Goal: Task Accomplishment & Management: Manage account settings

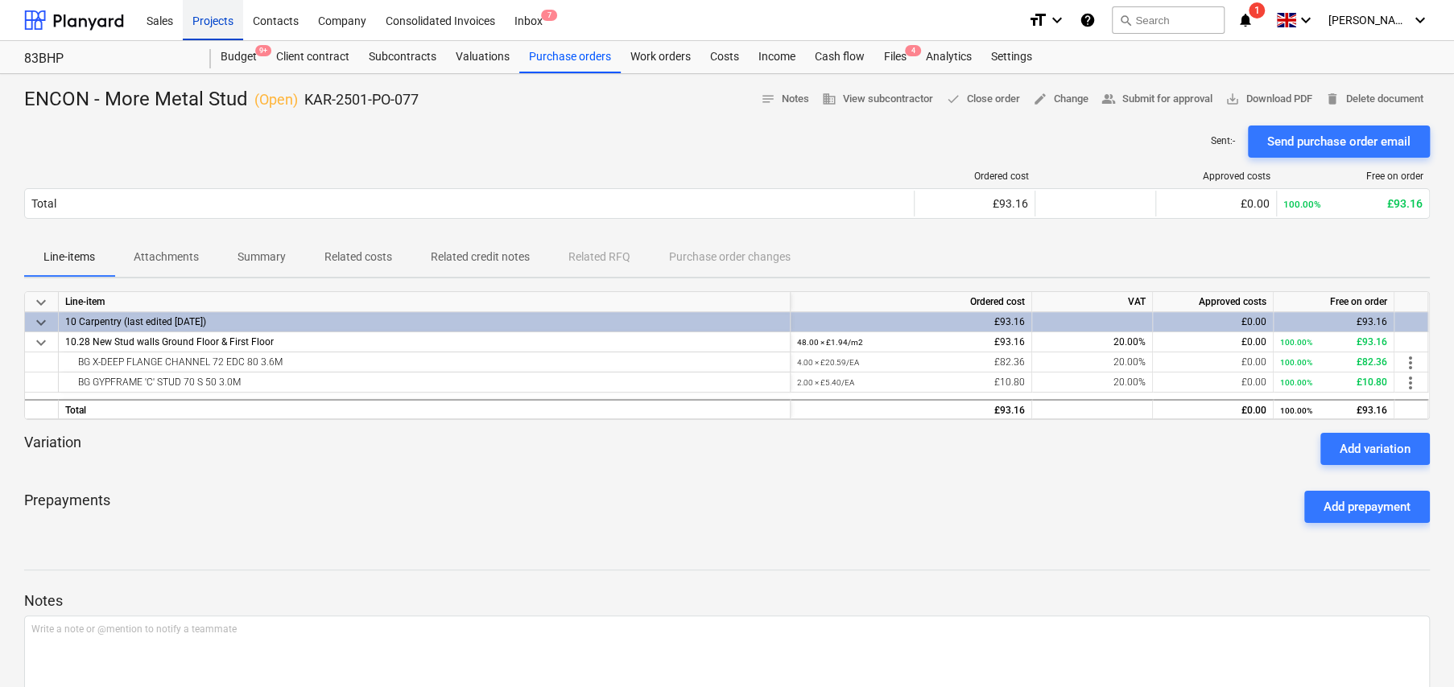
click at [214, 23] on div "Projects" at bounding box center [213, 19] width 60 height 41
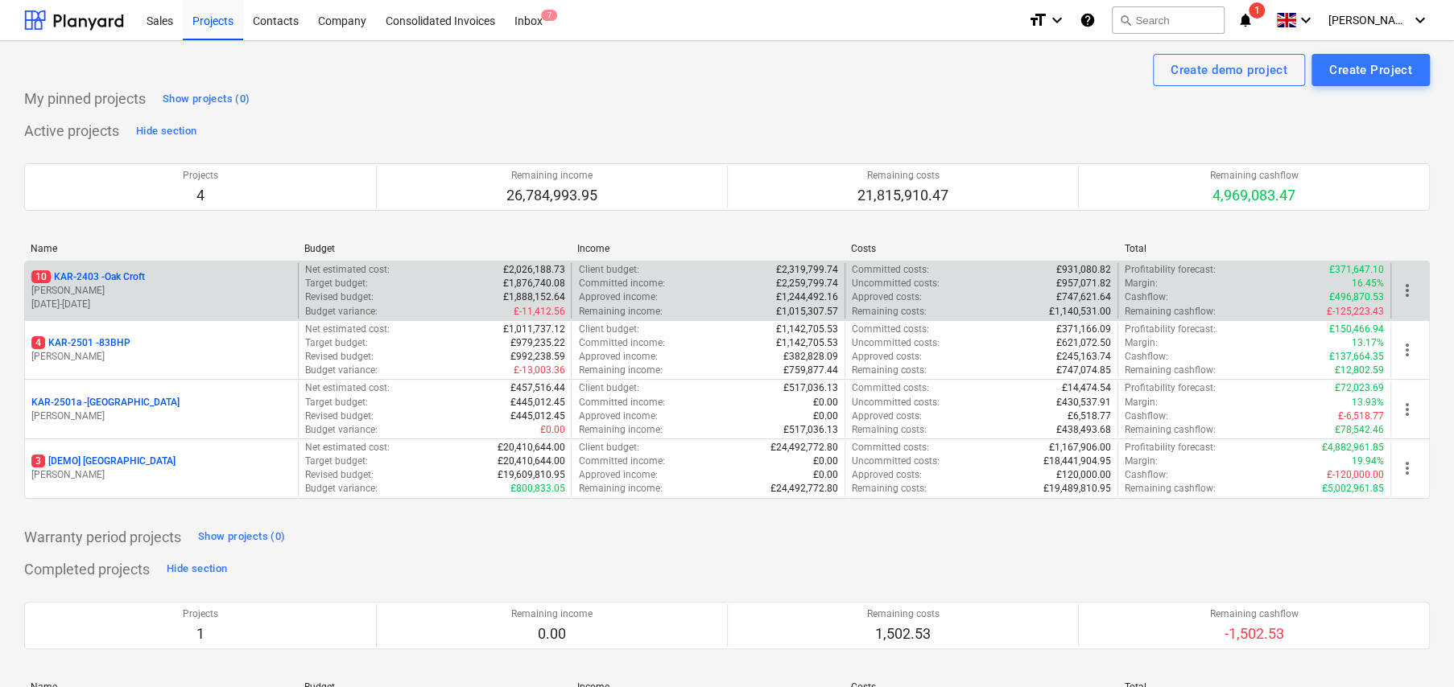
click at [137, 279] on p "10 KAR-2403 - Oak Croft" at bounding box center [87, 277] width 113 height 14
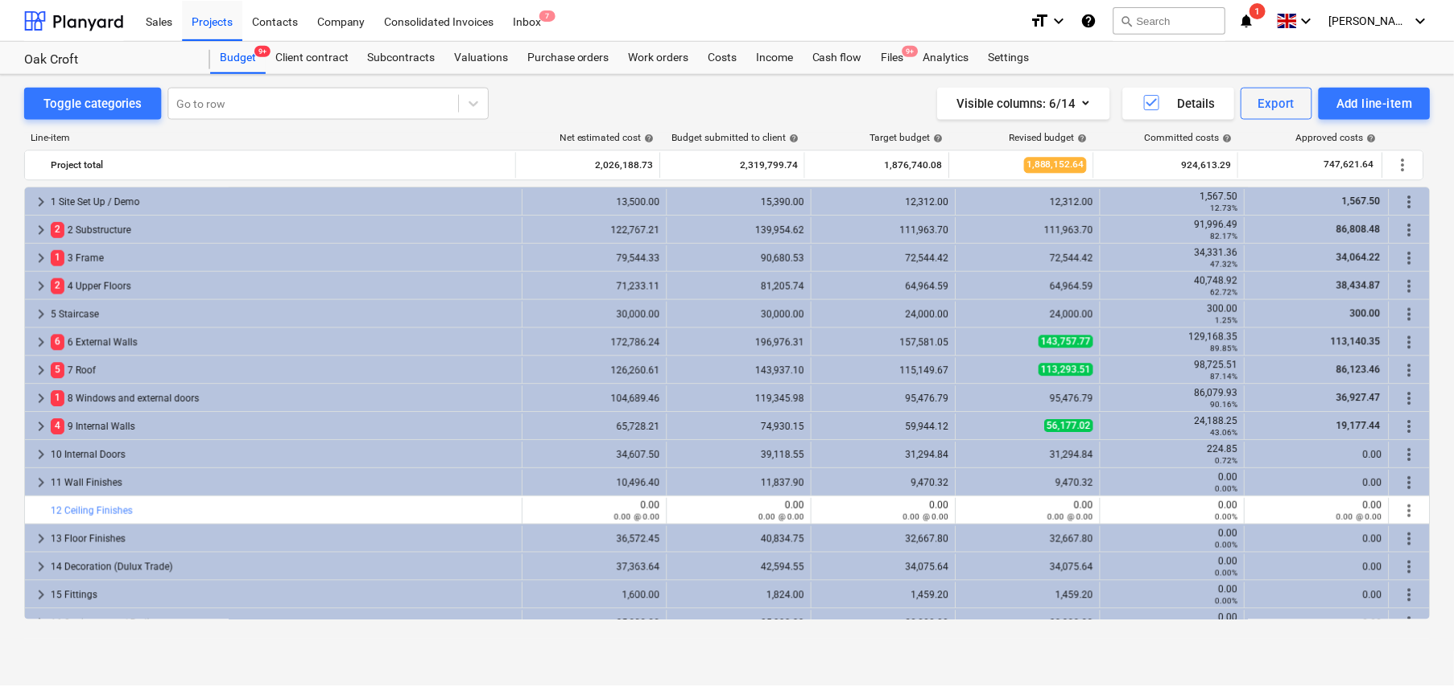
scroll to position [483, 0]
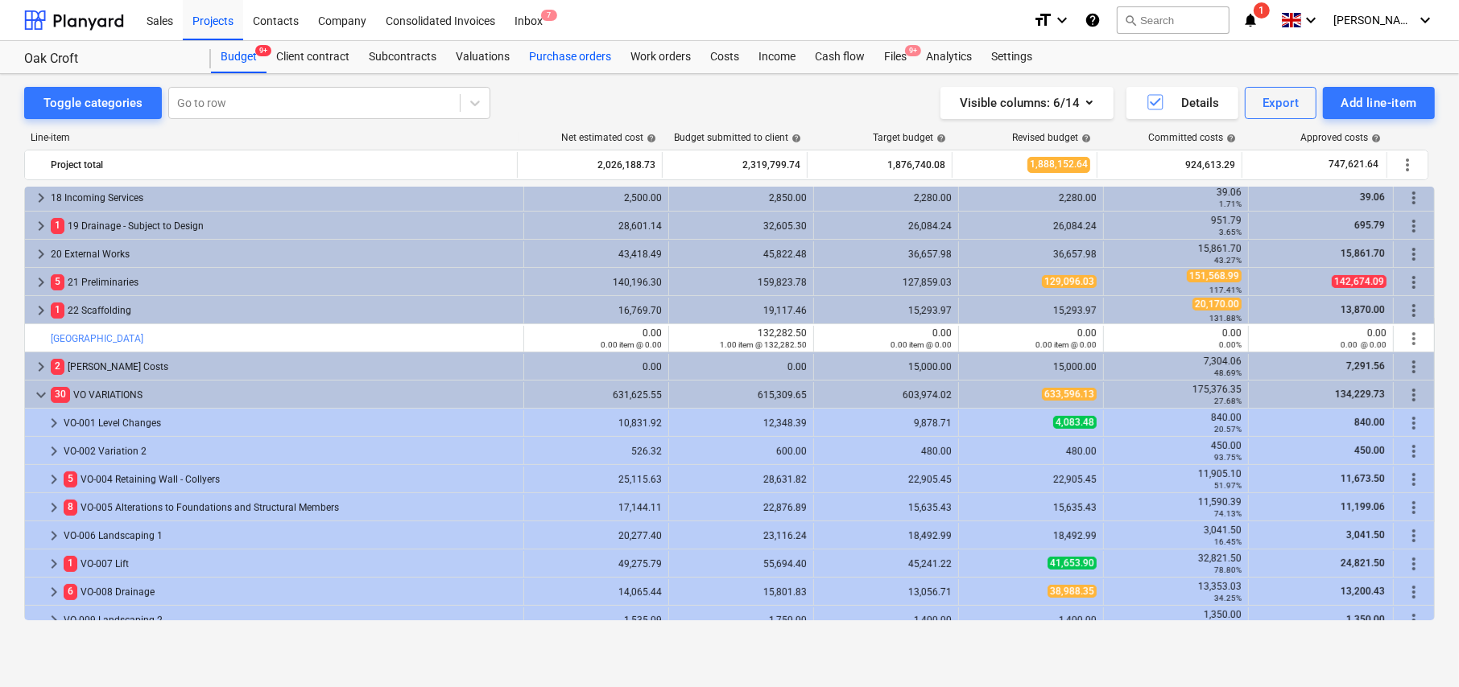
click at [558, 55] on div "Purchase orders" at bounding box center [569, 57] width 101 height 32
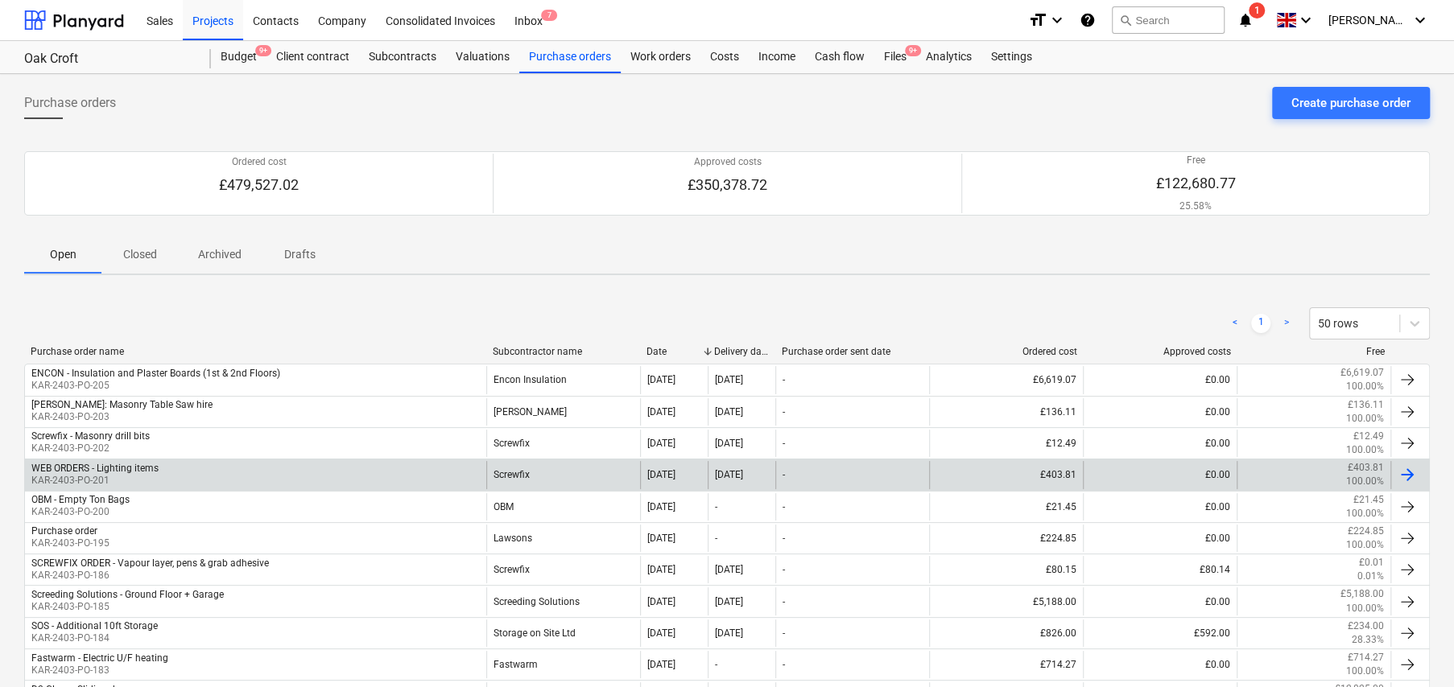
click at [142, 466] on div "WEB ORDERS - Lighting items" at bounding box center [94, 468] width 127 height 11
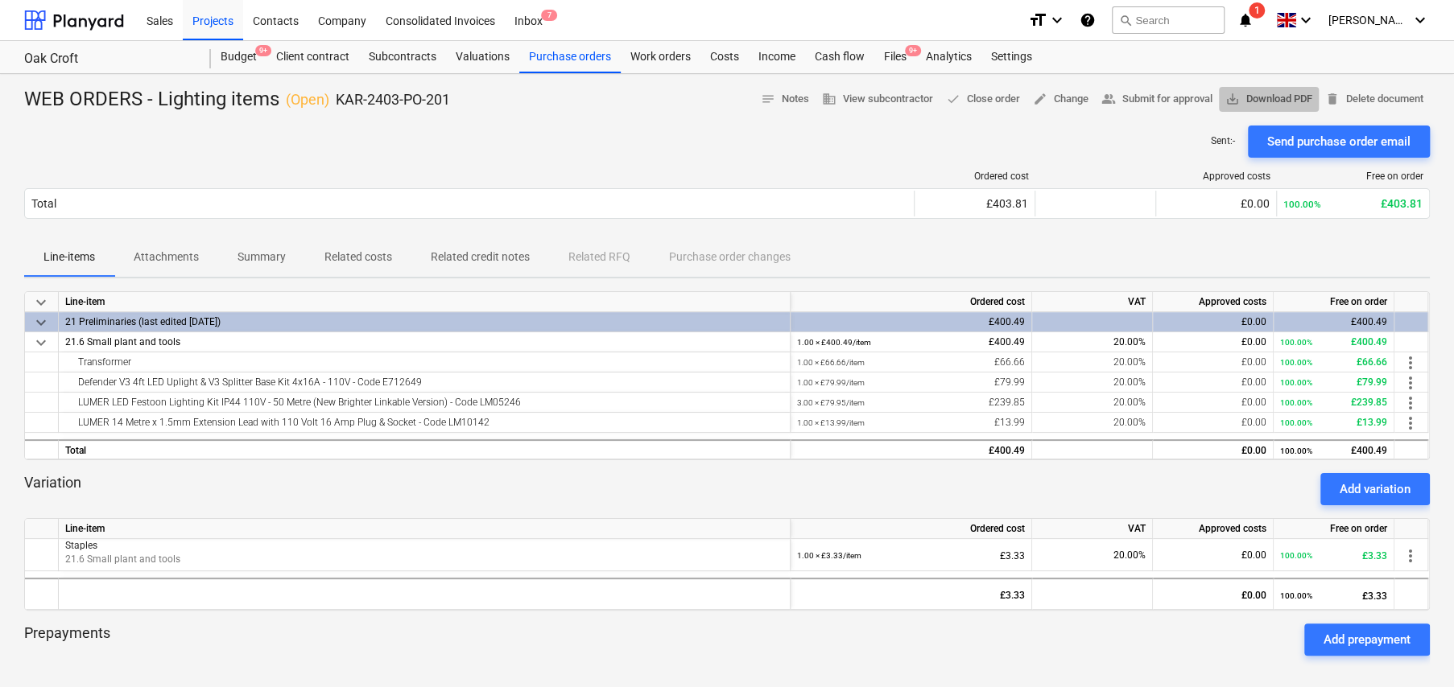
click at [1245, 104] on span "save_alt Download PDF" at bounding box center [1268, 99] width 87 height 19
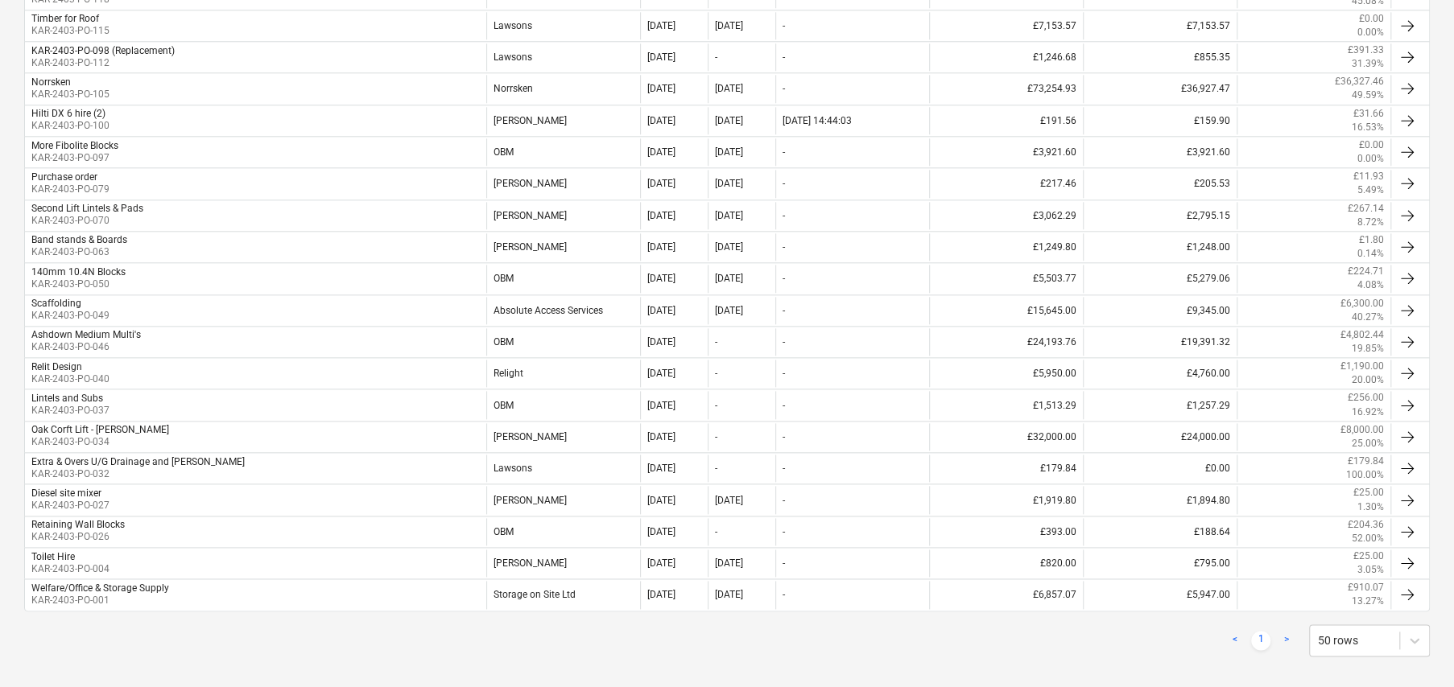
scroll to position [1220, 0]
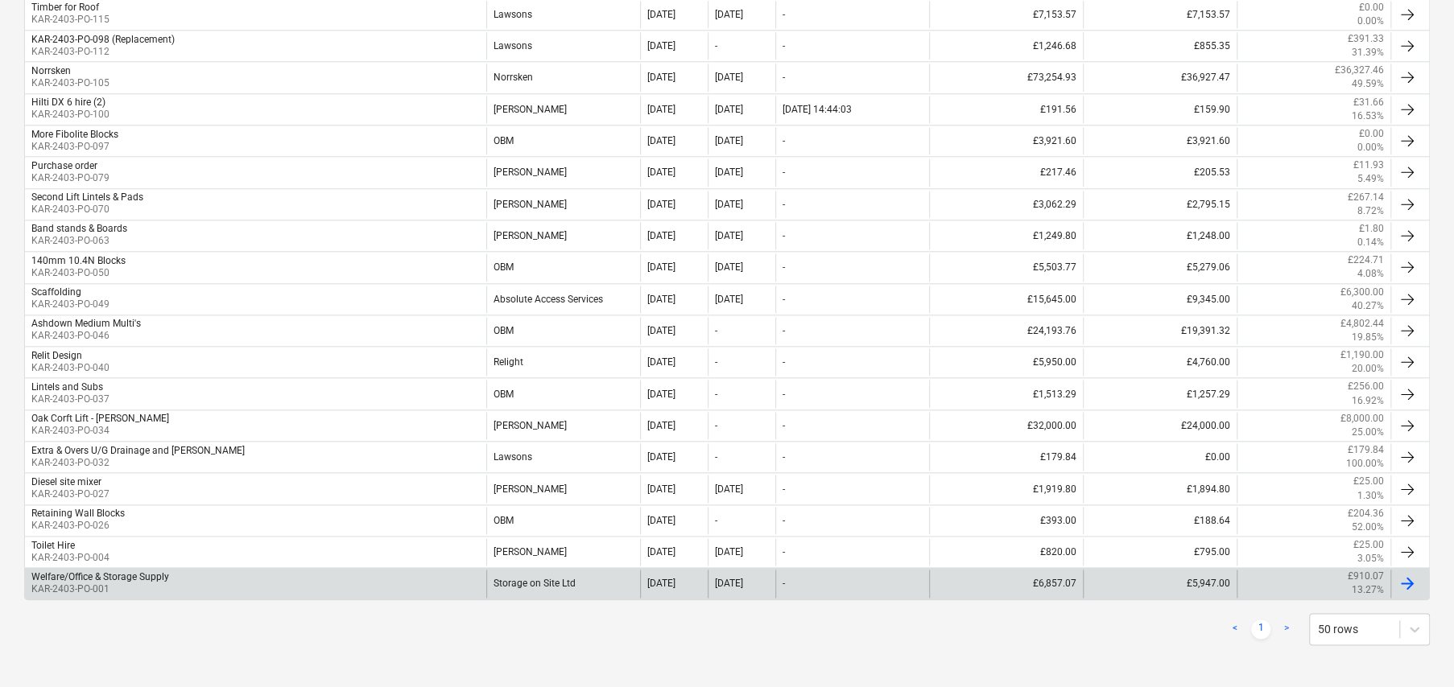
click at [431, 581] on div "Welfare/Office & Storage Supply KAR-2403-PO-001" at bounding box center [255, 583] width 461 height 27
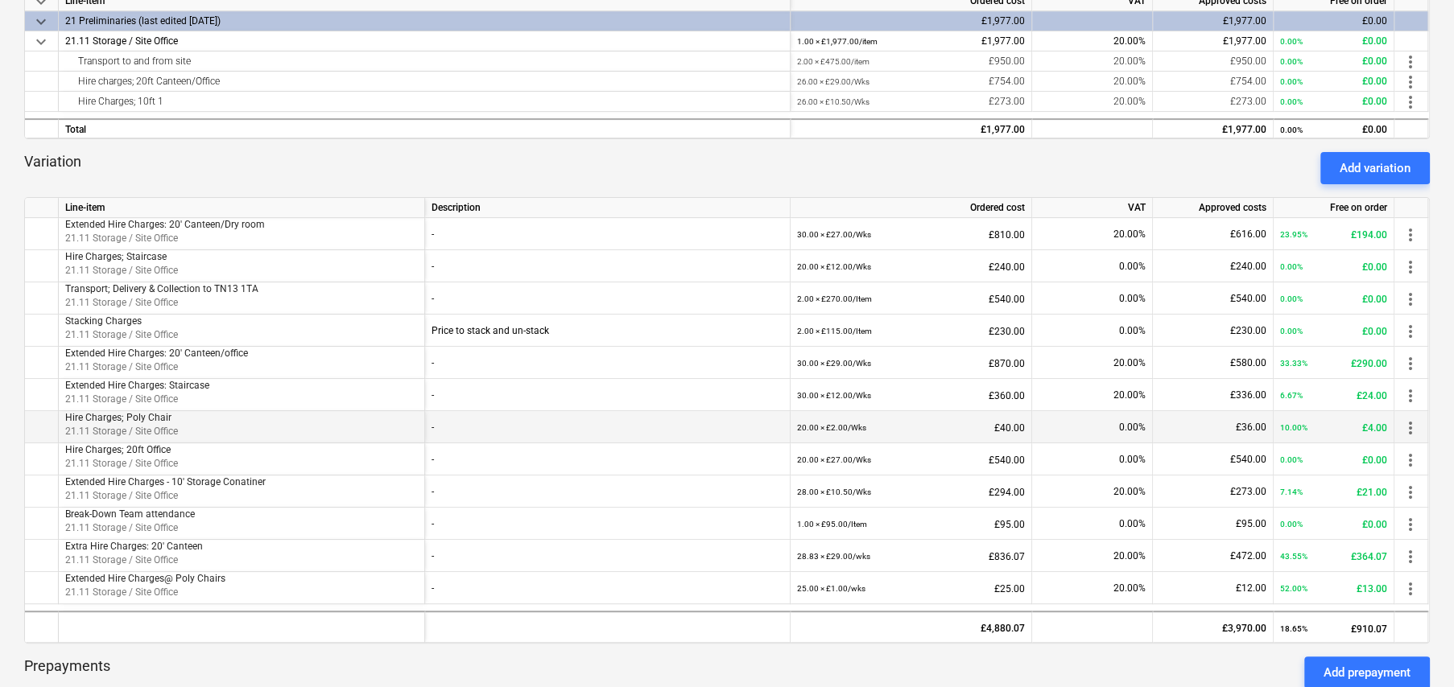
scroll to position [322, 0]
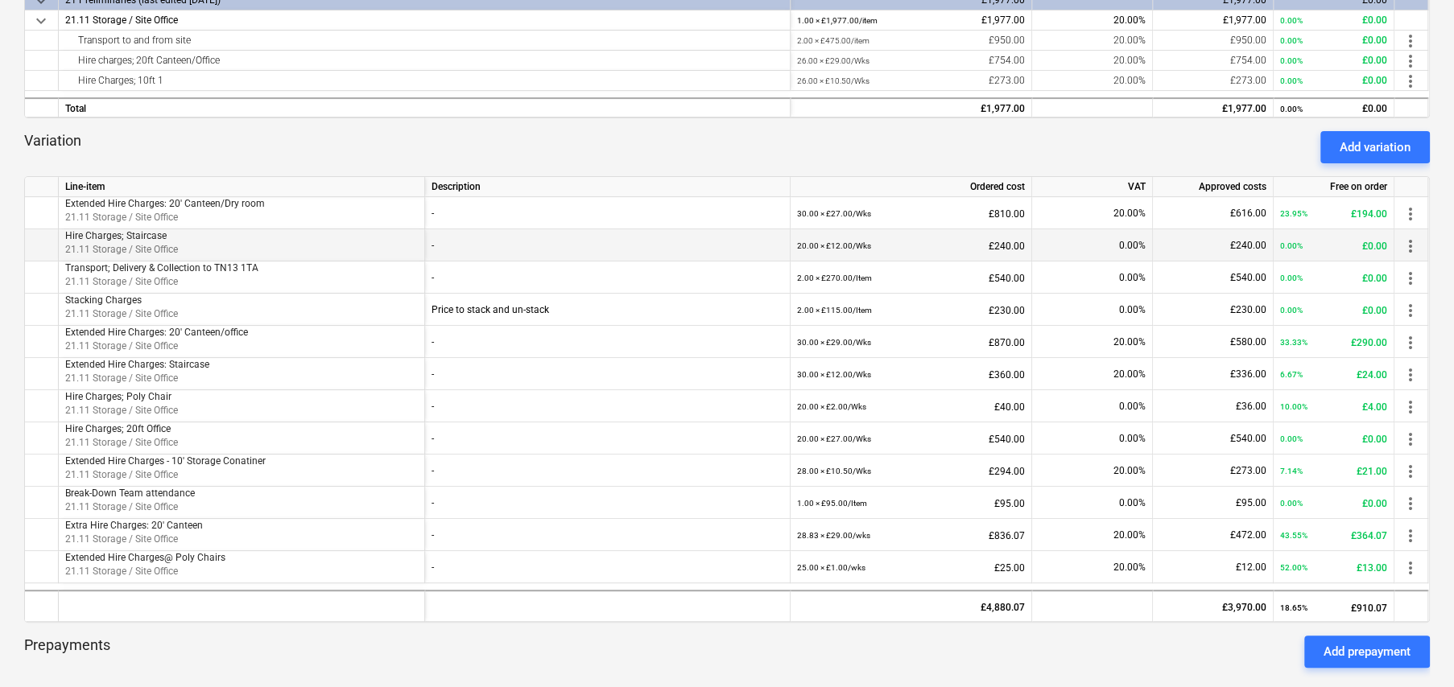
click at [1410, 245] on span "more_vert" at bounding box center [1410, 246] width 19 height 19
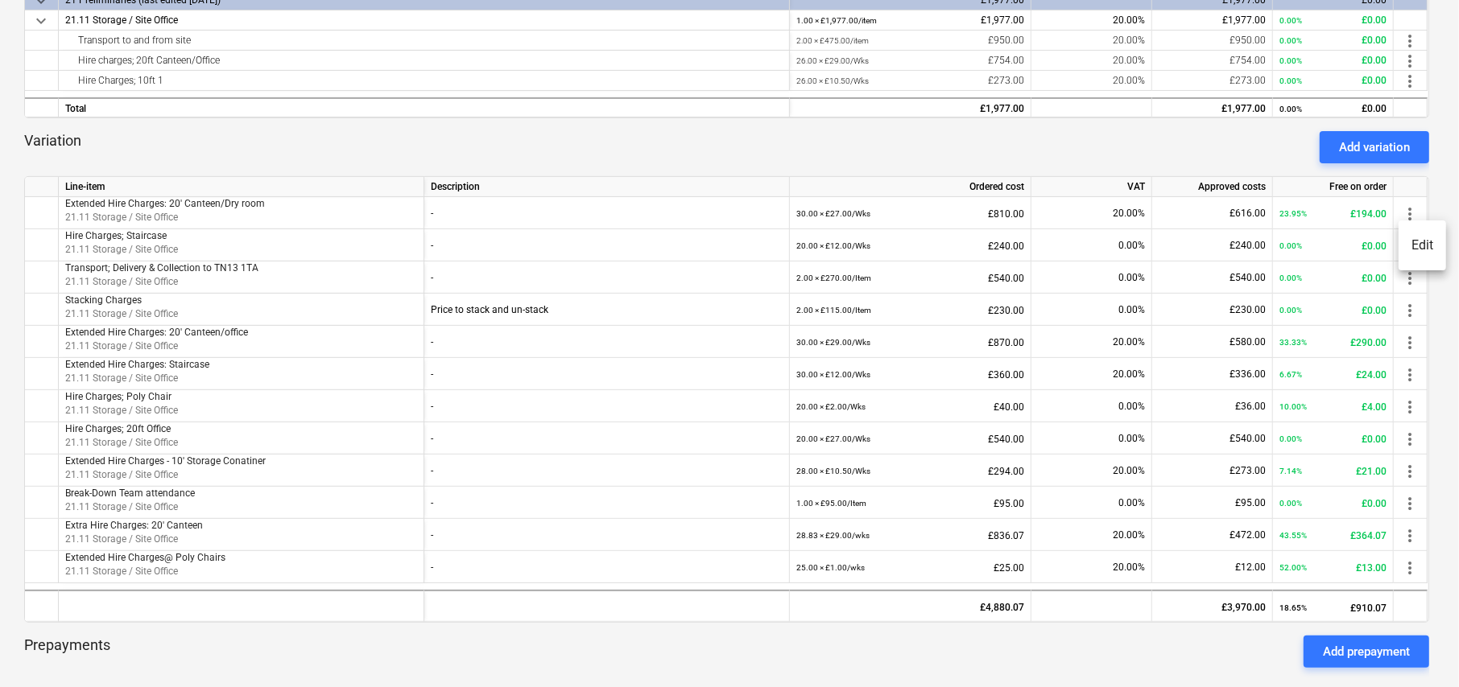
click at [1416, 245] on li "Edit" at bounding box center [1421, 245] width 47 height 37
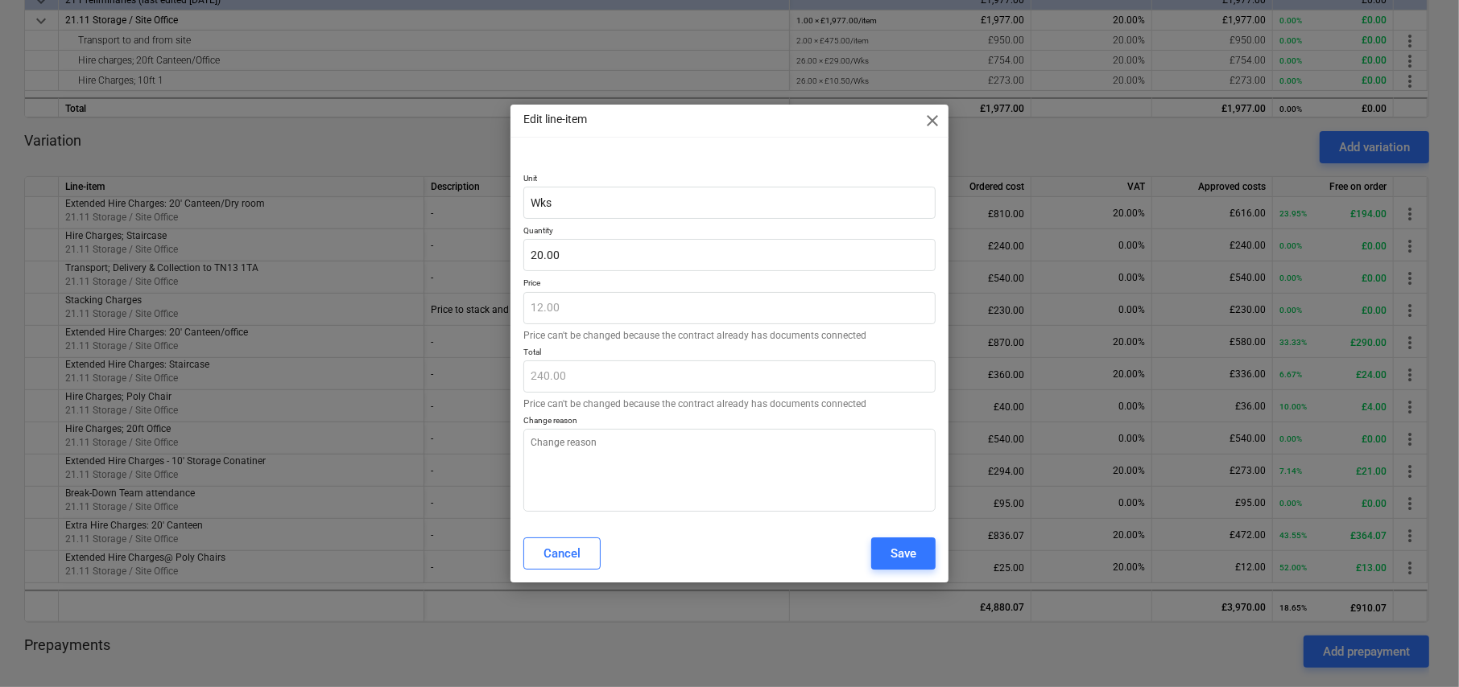
click at [927, 121] on span "close" at bounding box center [931, 120] width 19 height 19
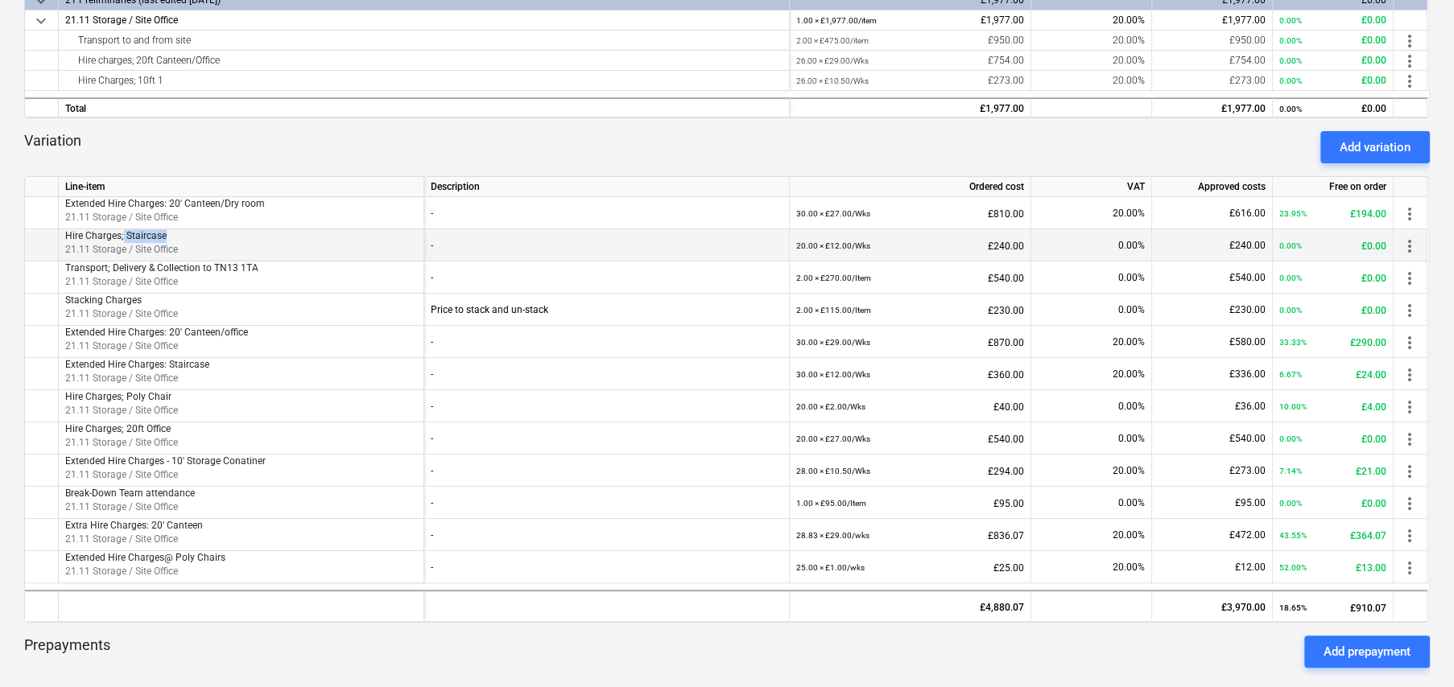
drag, startPoint x: 122, startPoint y: 233, endPoint x: 171, endPoint y: 237, distance: 49.3
click at [171, 237] on p "Hire Charges; Staircase" at bounding box center [241, 236] width 352 height 14
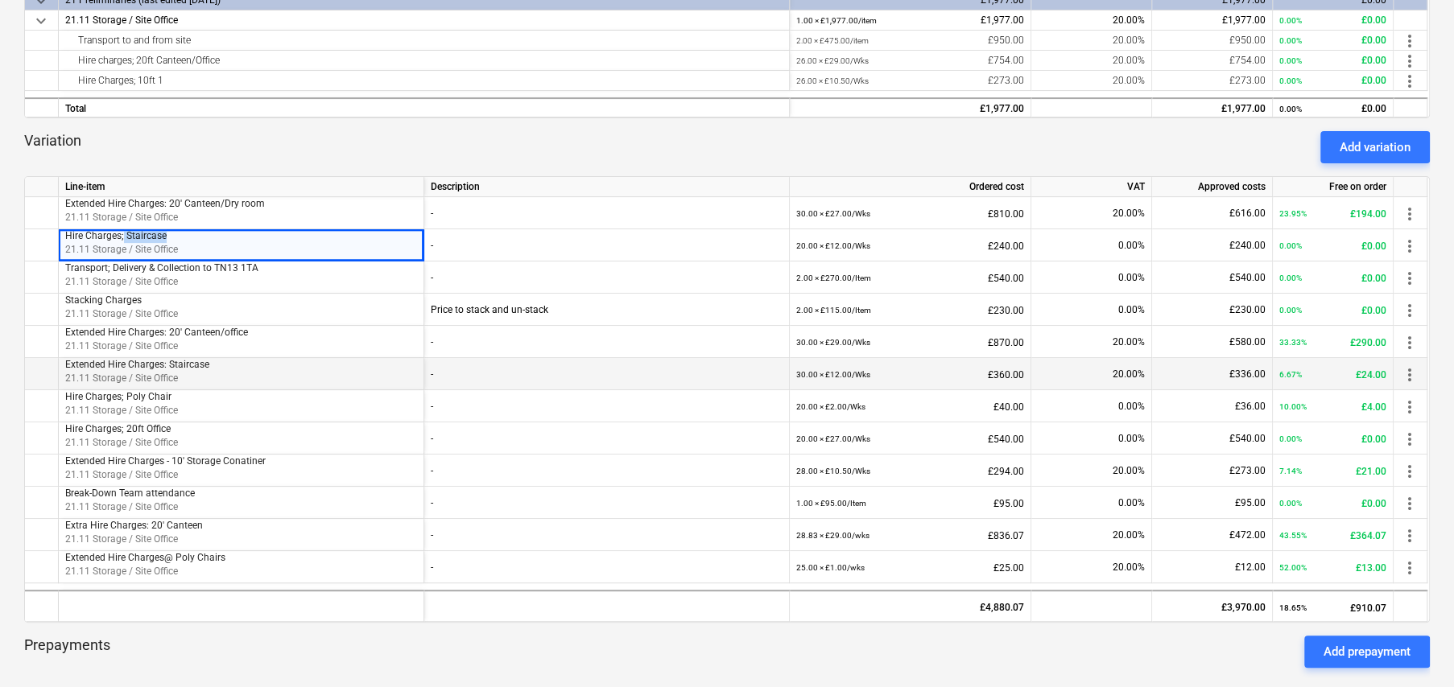
click at [1410, 370] on span "more_vert" at bounding box center [1409, 374] width 19 height 19
click at [1410, 370] on li "Edit" at bounding box center [1421, 374] width 47 height 37
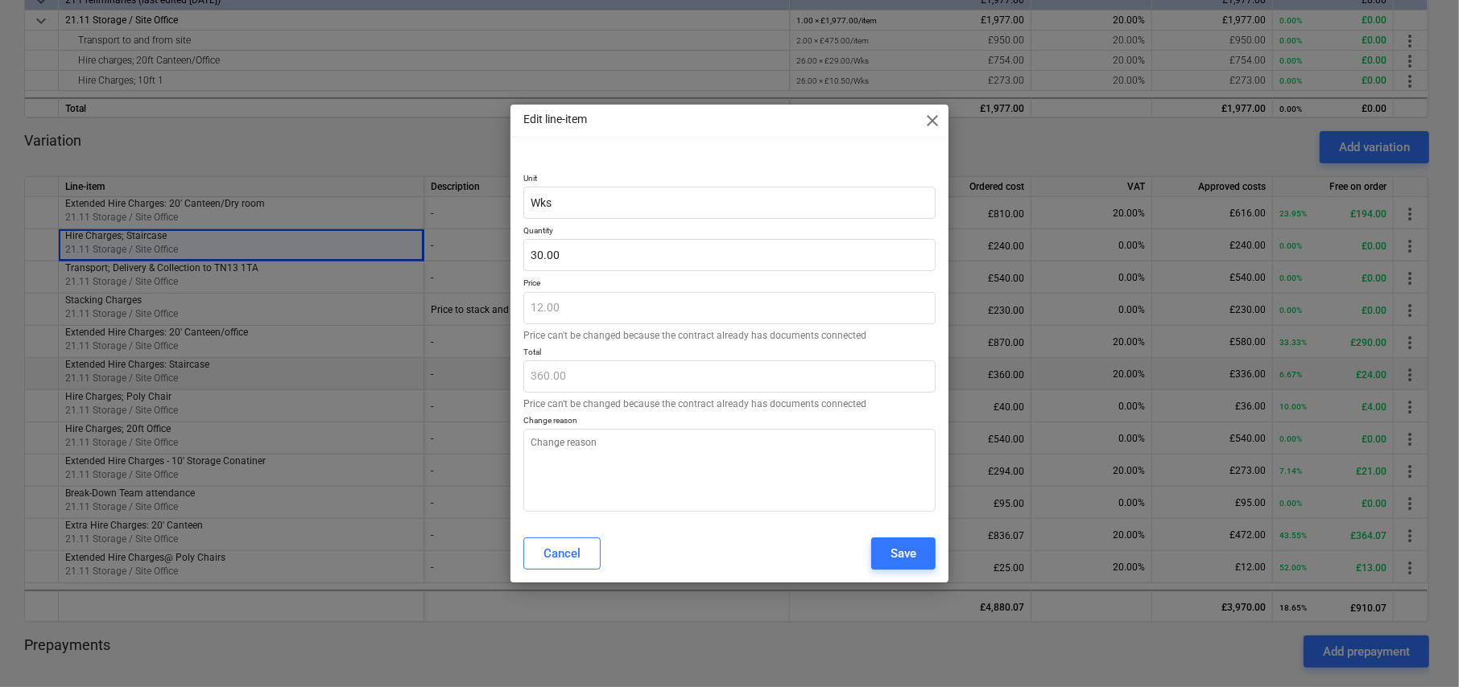
type textarea "x"
type input "30"
drag, startPoint x: 586, startPoint y: 251, endPoint x: 516, endPoint y: 247, distance: 70.1
click at [516, 247] on div "Unit Wks Quantity 30 Price 12.00 Price can't be changed because the contract al…" at bounding box center [729, 339] width 438 height 371
type textarea "x"
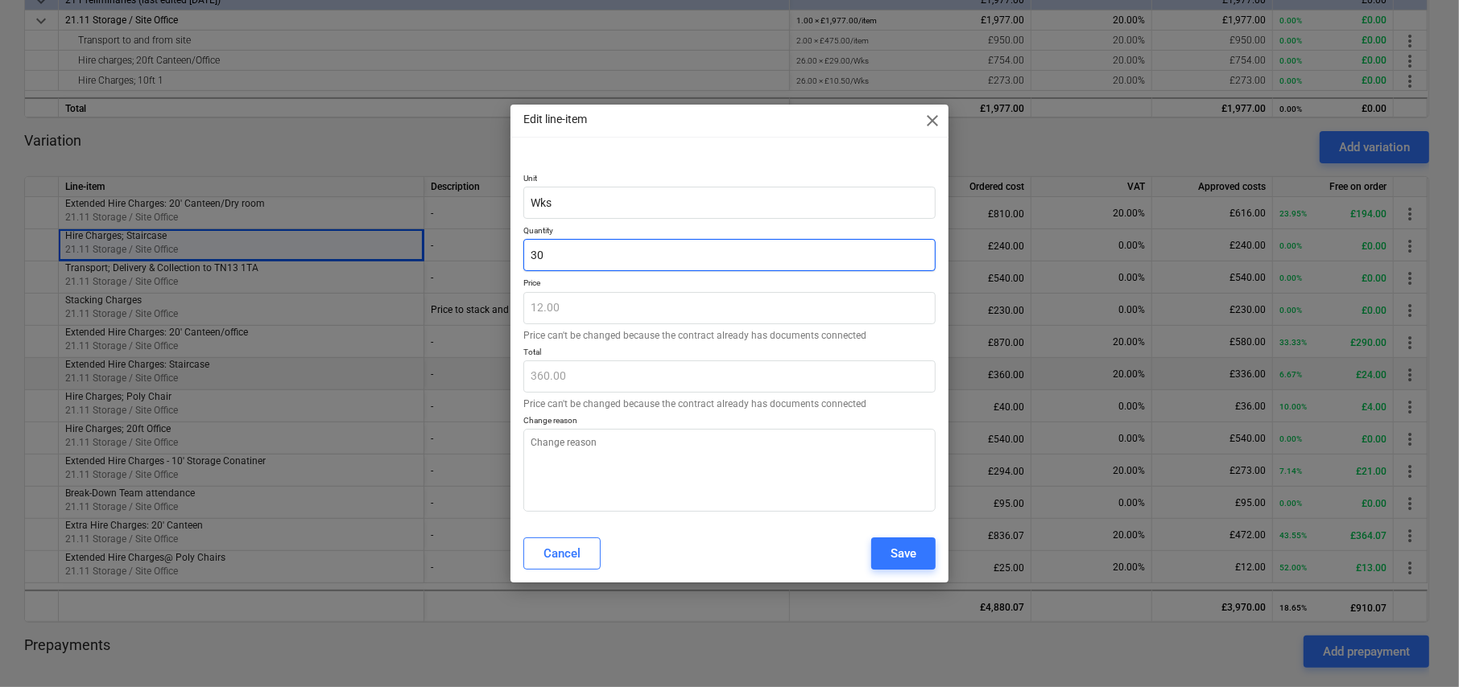
type input "4"
type input "48.00"
type textarea "x"
type input "45"
type input "540.00"
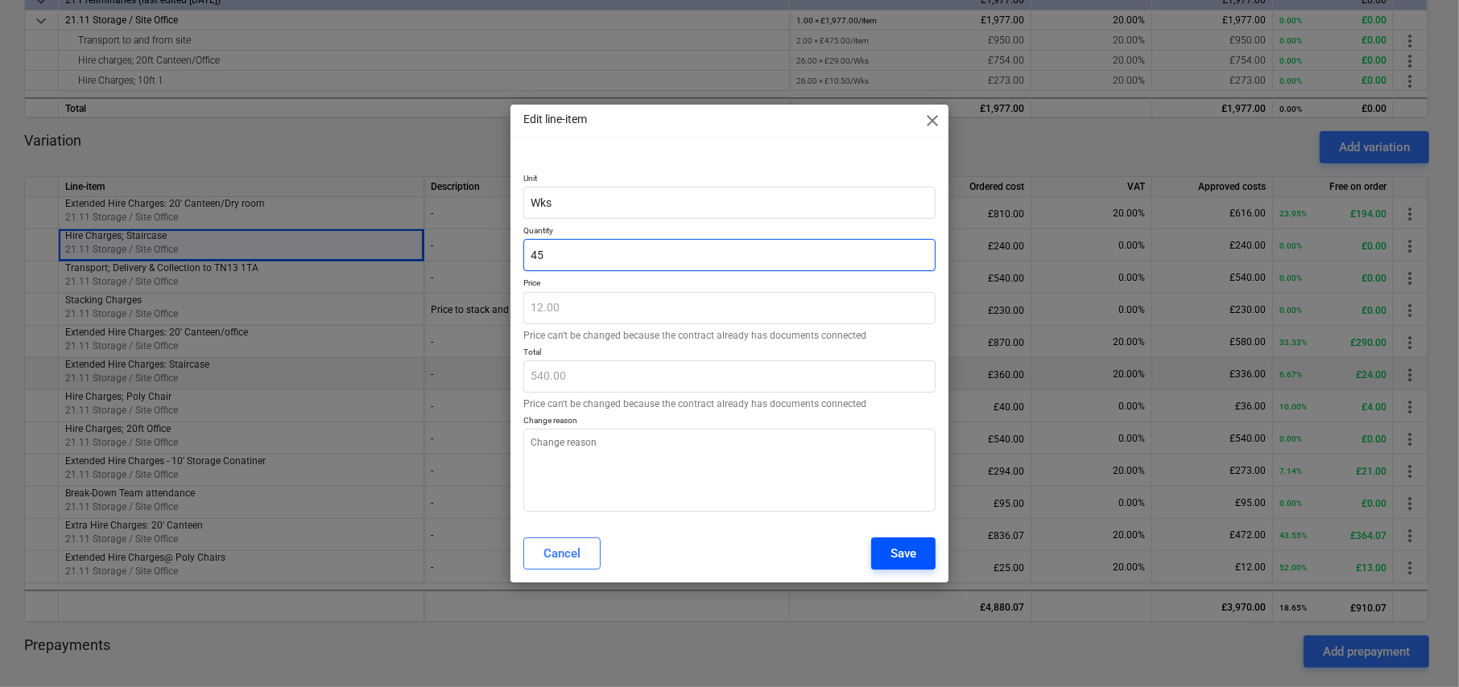
type input "45"
type textarea "x"
type input "45.00"
click at [898, 543] on div "Save" at bounding box center [903, 553] width 26 height 21
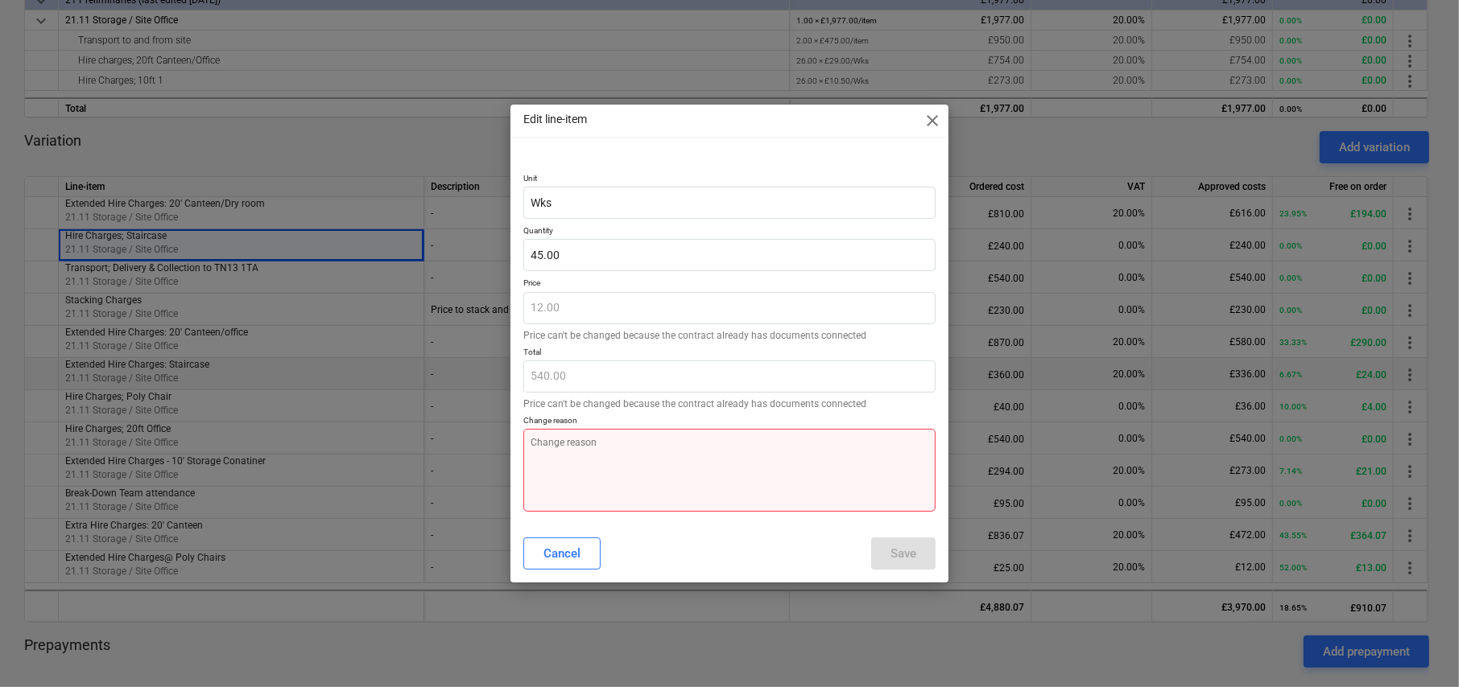
click at [610, 448] on textarea at bounding box center [729, 470] width 412 height 83
type textarea "x"
type textarea "E"
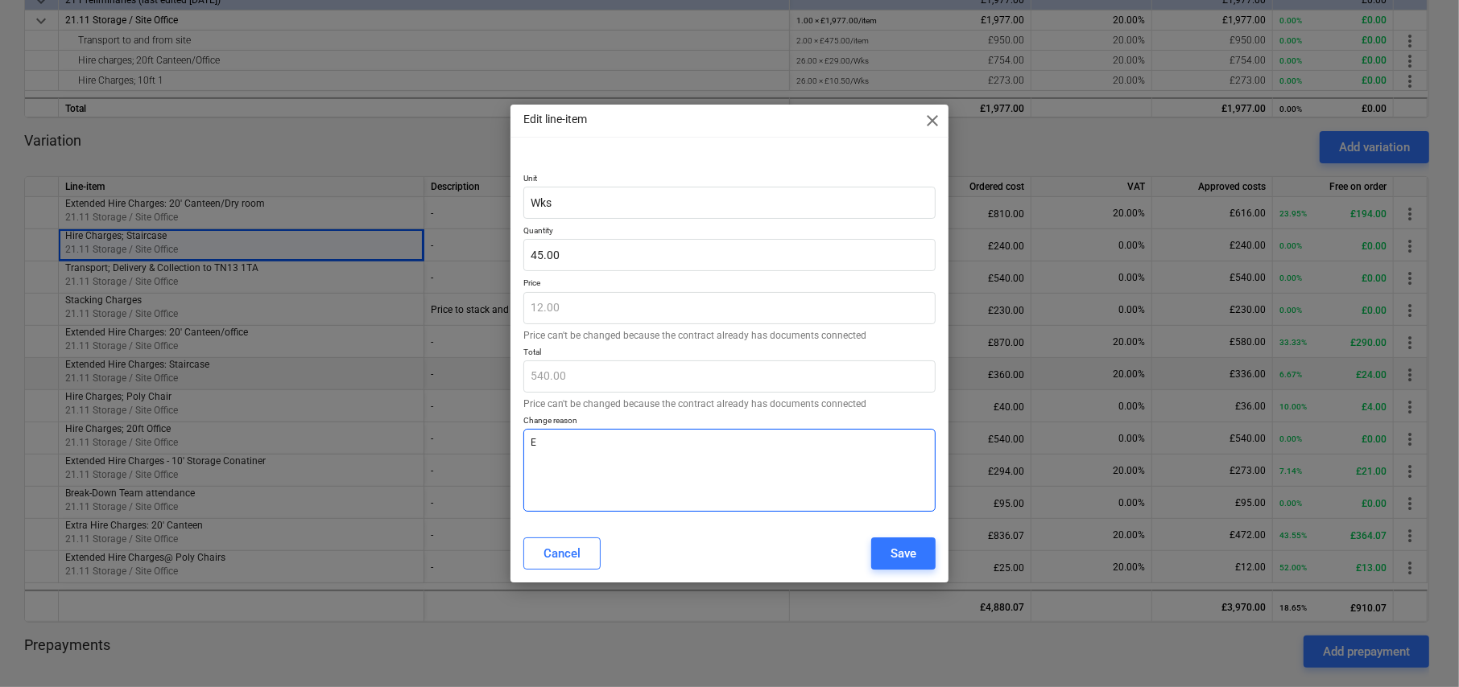
type textarea "x"
type textarea "Ex"
type textarea "x"
type textarea "Ext"
type textarea "x"
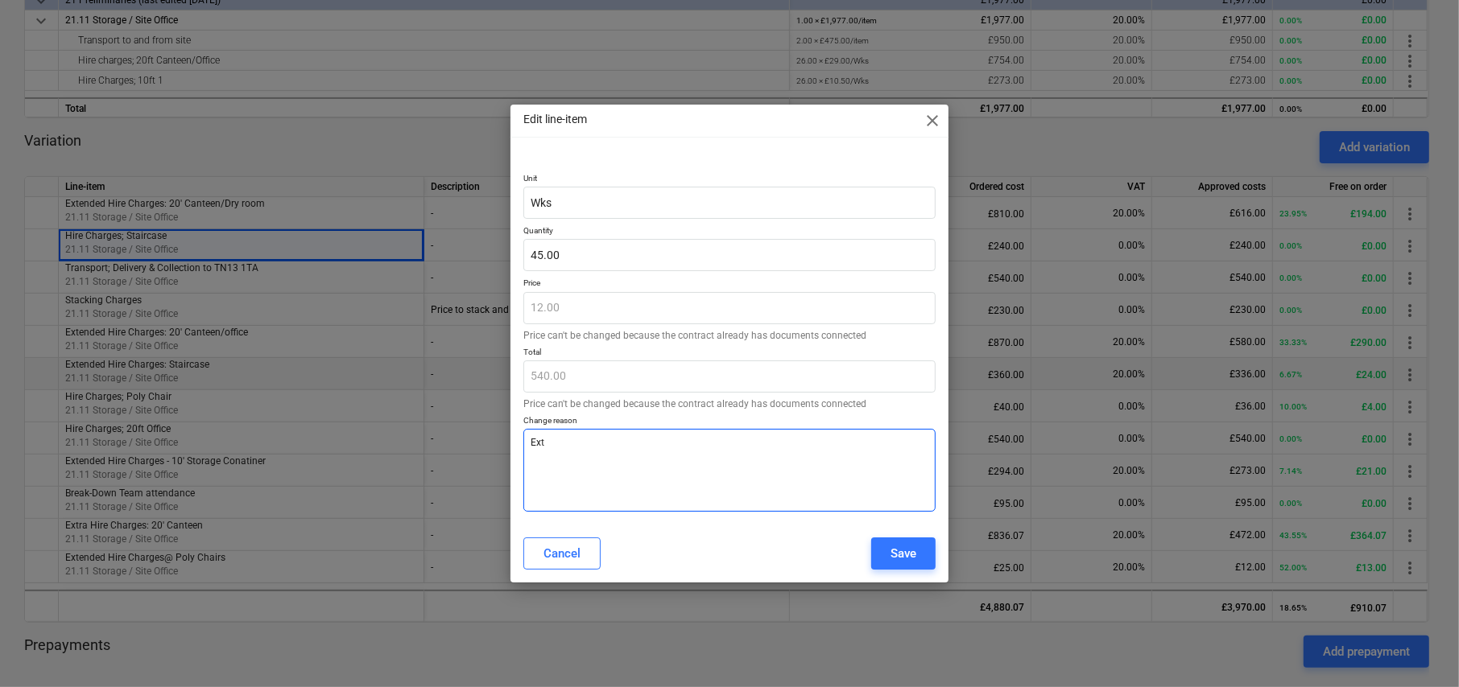
type textarea "Exte"
type textarea "x"
type textarea "Exten"
type textarea "x"
type textarea "Extend"
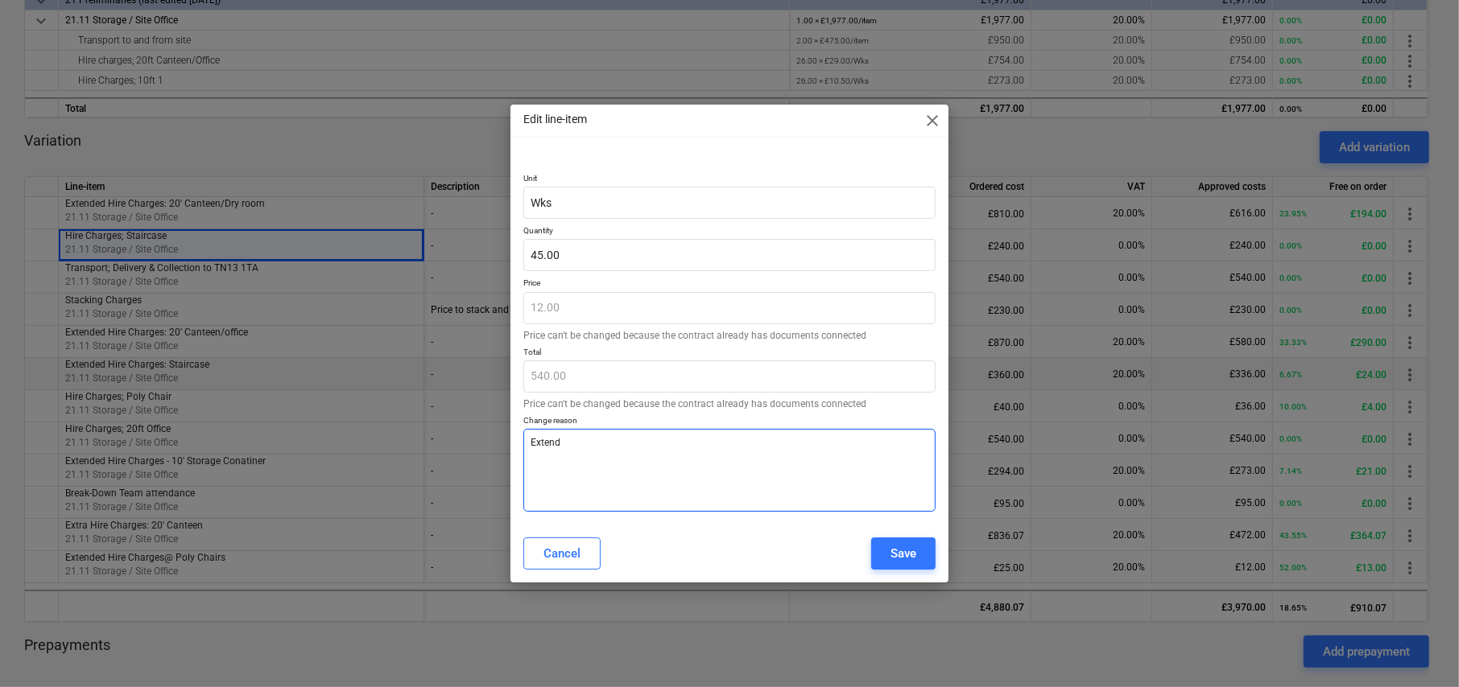
type textarea "x"
type textarea "Extende"
type textarea "x"
type textarea "Extended"
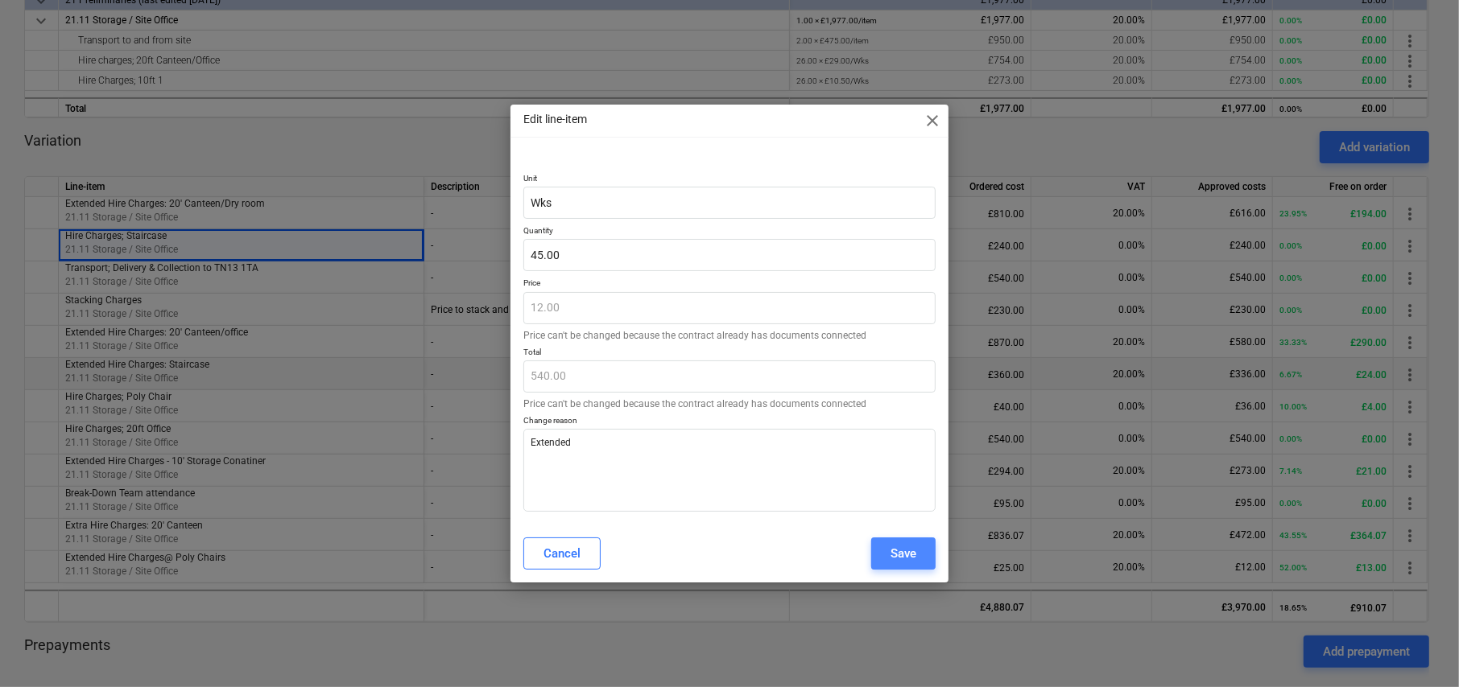
click at [908, 557] on div "Save" at bounding box center [903, 553] width 26 height 21
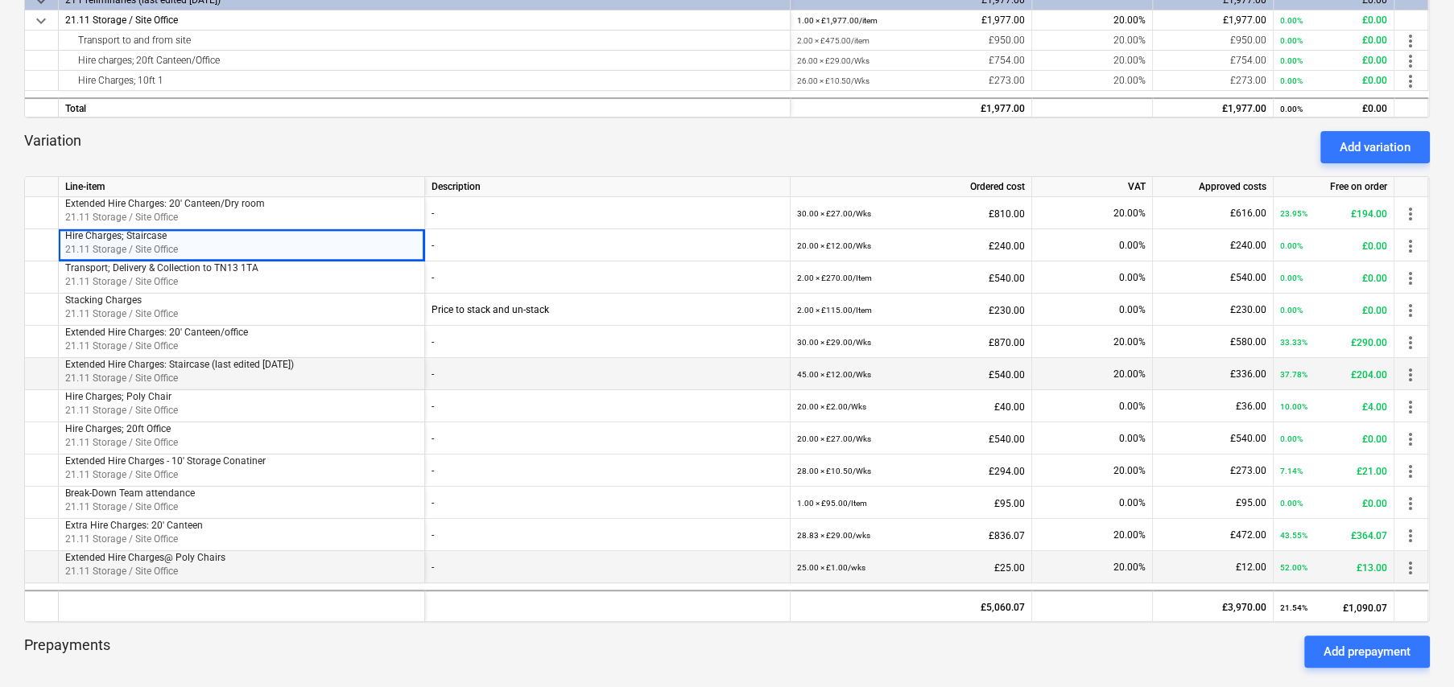
click at [1409, 567] on span "more_vert" at bounding box center [1410, 568] width 19 height 19
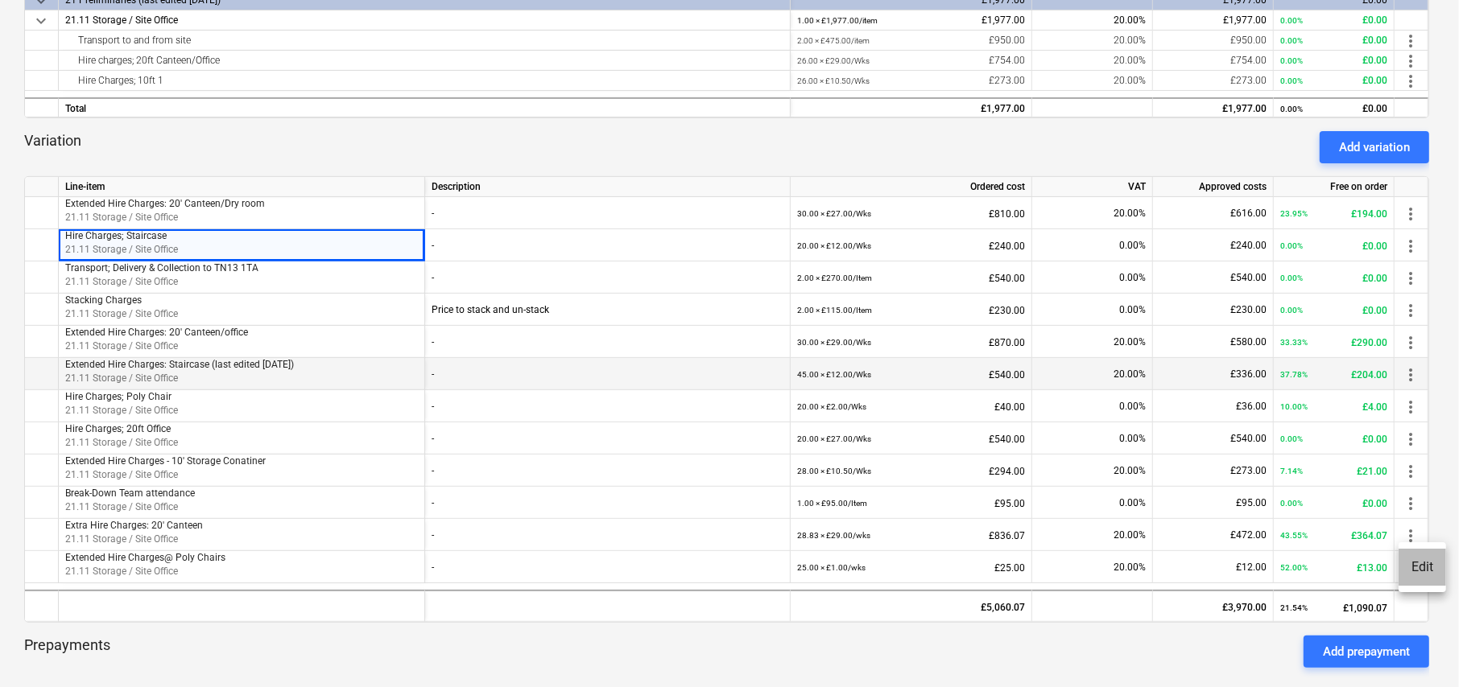
click at [1438, 572] on li "Edit" at bounding box center [1421, 567] width 47 height 37
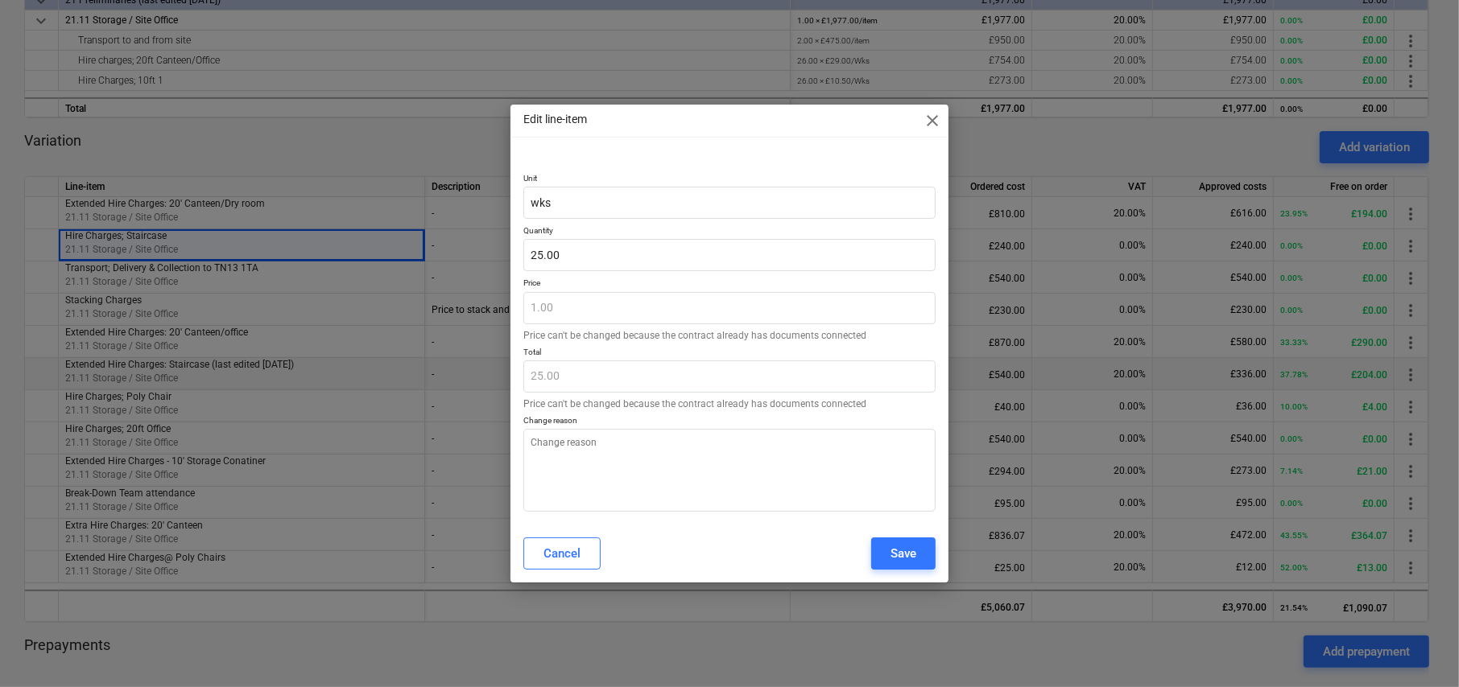
type textarea "x"
type input "25"
drag, startPoint x: 607, startPoint y: 251, endPoint x: 522, endPoint y: 251, distance: 84.5
click at [522, 251] on div "Unit wks Quantity 25 Price 1.00 Price can't be changed because the contract alr…" at bounding box center [729, 339] width 438 height 371
type textarea "x"
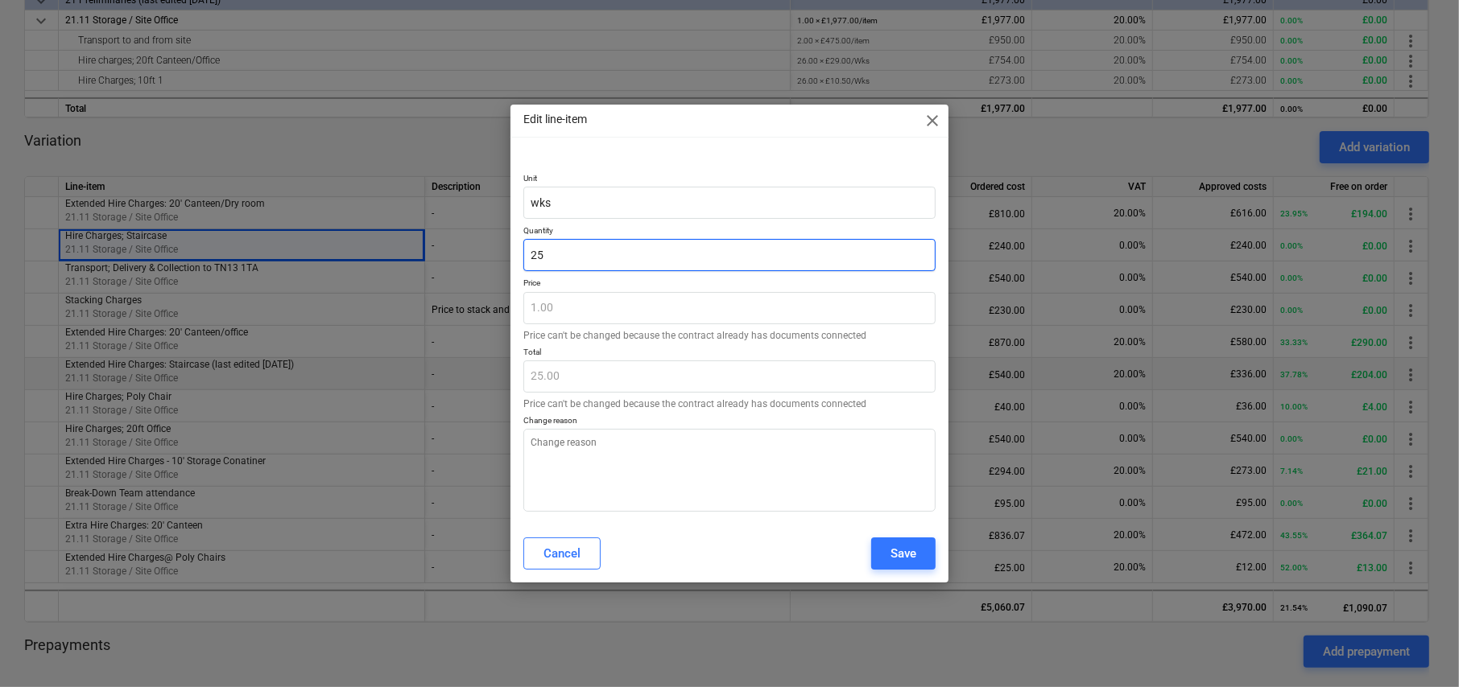
type input "4"
type input "4.00"
type textarea "x"
type input "40"
type input "40.00"
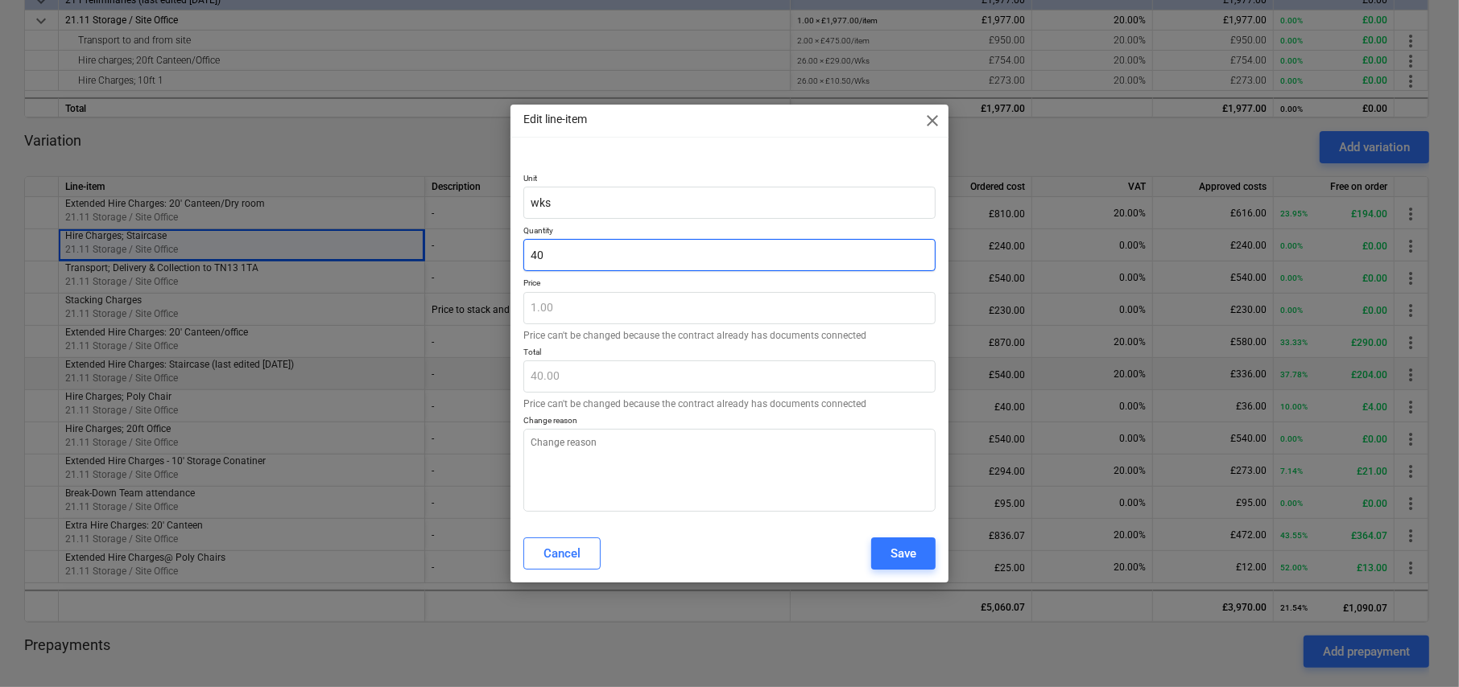
type textarea "x"
type input "4"
type input "4.00"
type textarea "x"
type input "0.00"
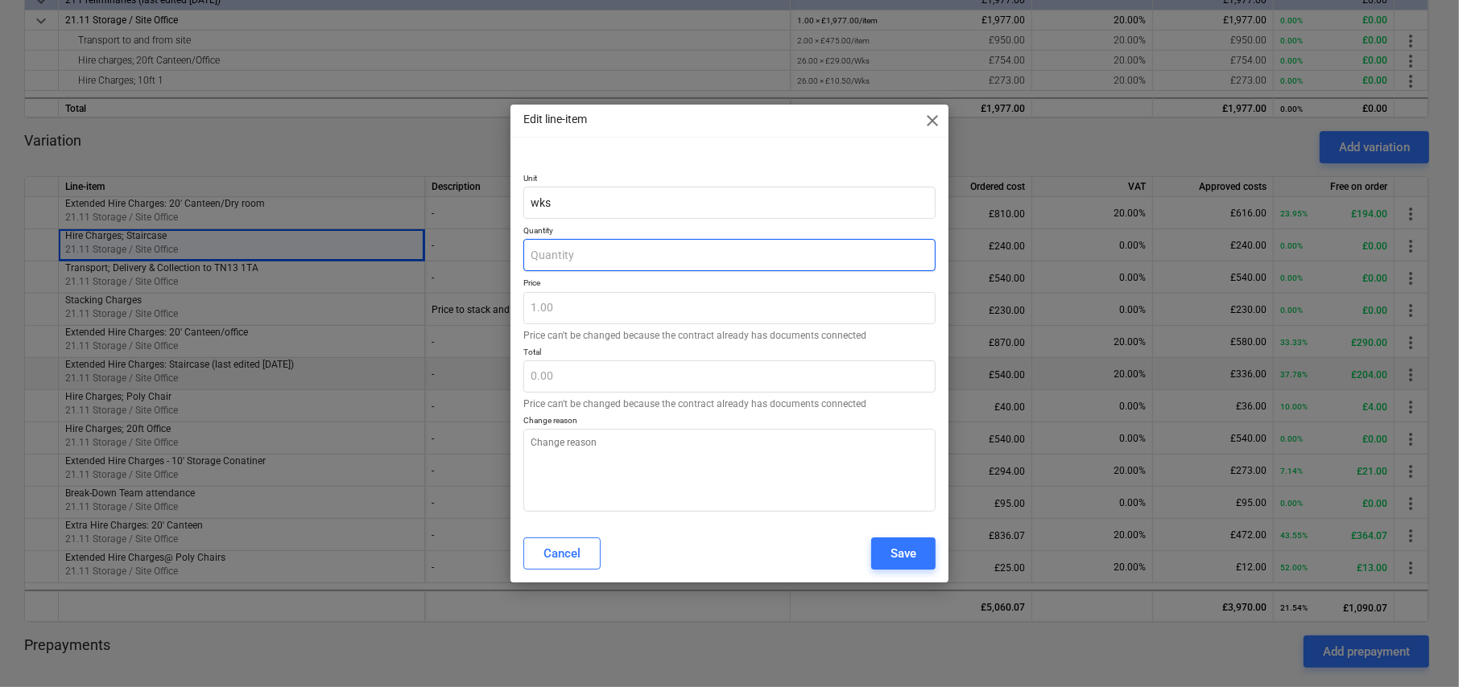
type textarea "x"
type input "3"
type input "3.00"
type textarea "x"
type input "35"
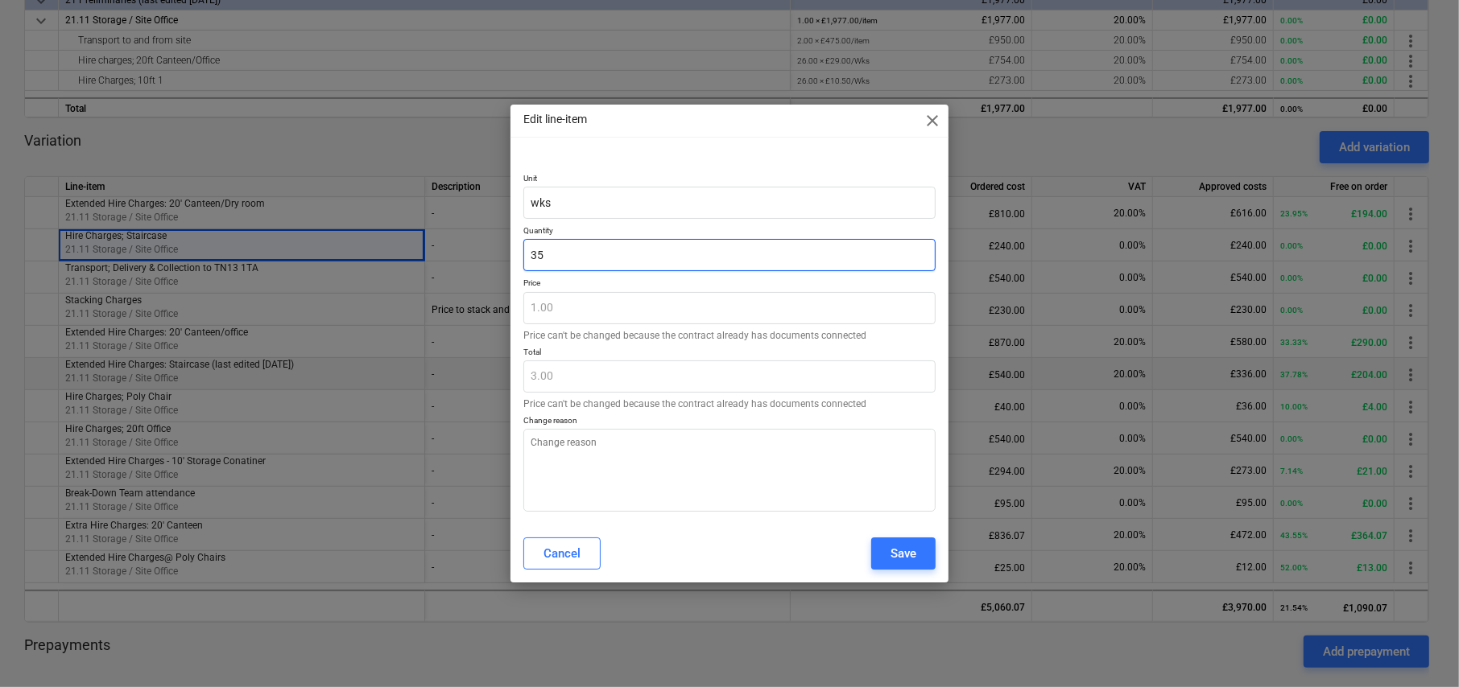
type input "35.00"
type input "35"
type textarea "x"
type input "35.00"
click at [910, 544] on div "Save" at bounding box center [903, 553] width 26 height 21
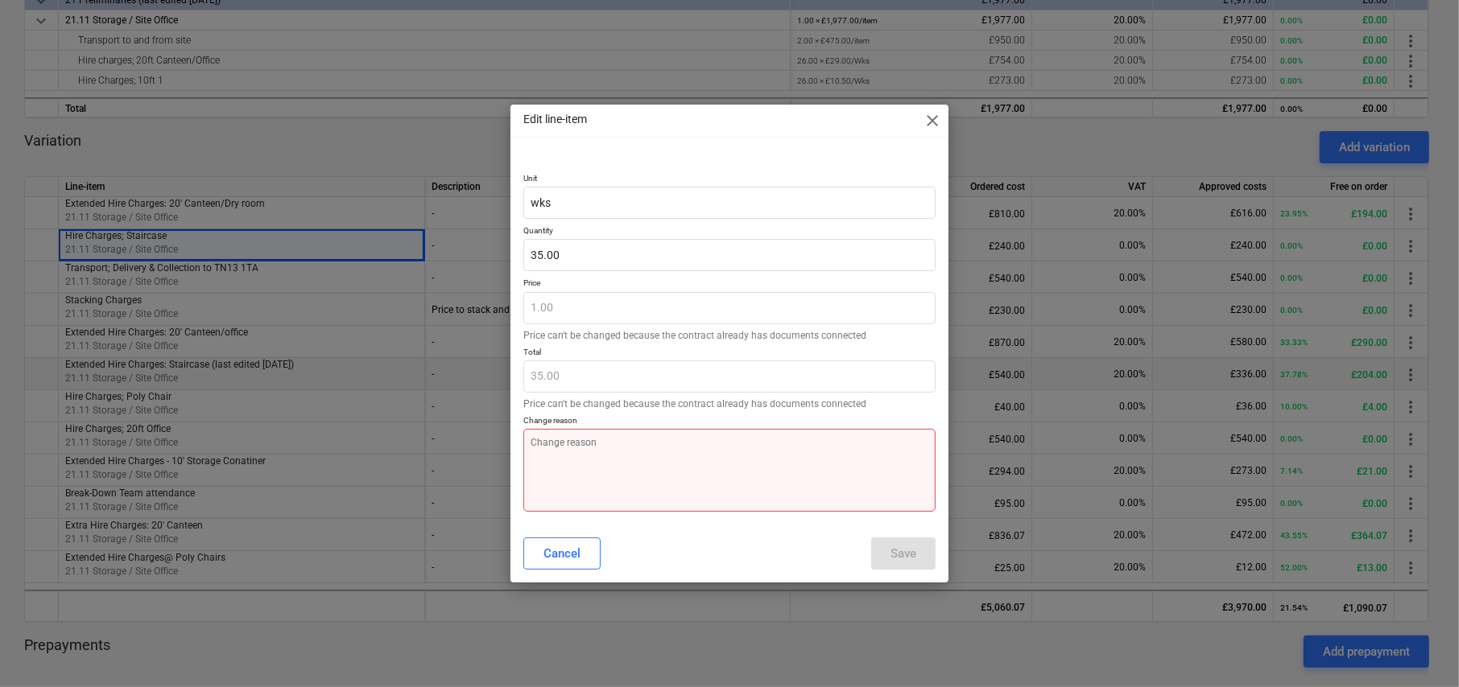
click at [665, 463] on textarea at bounding box center [729, 470] width 412 height 83
type textarea "x"
type textarea "E"
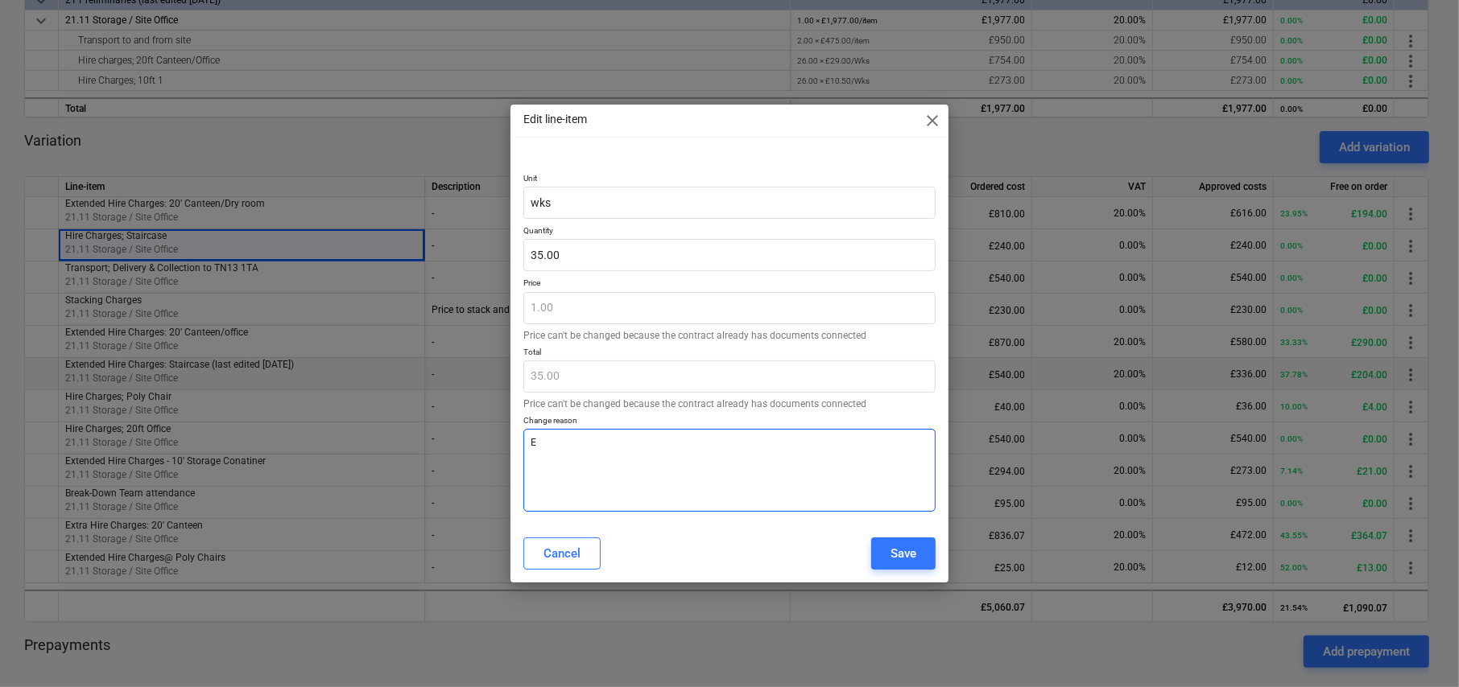
type textarea "x"
type textarea "Ex"
type textarea "x"
type textarea "Ext"
type textarea "x"
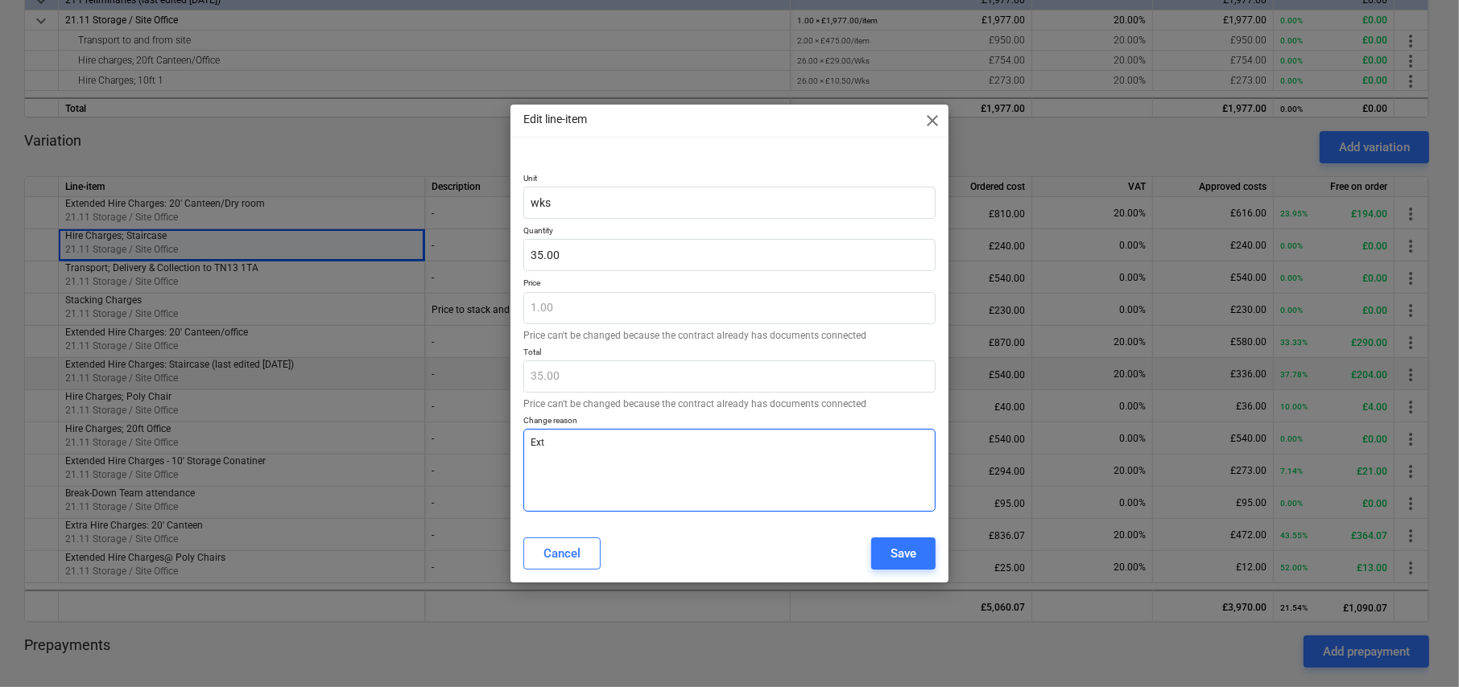
type textarea "Exte"
type textarea "x"
type textarea "Exten"
type textarea "x"
type textarea "Extend"
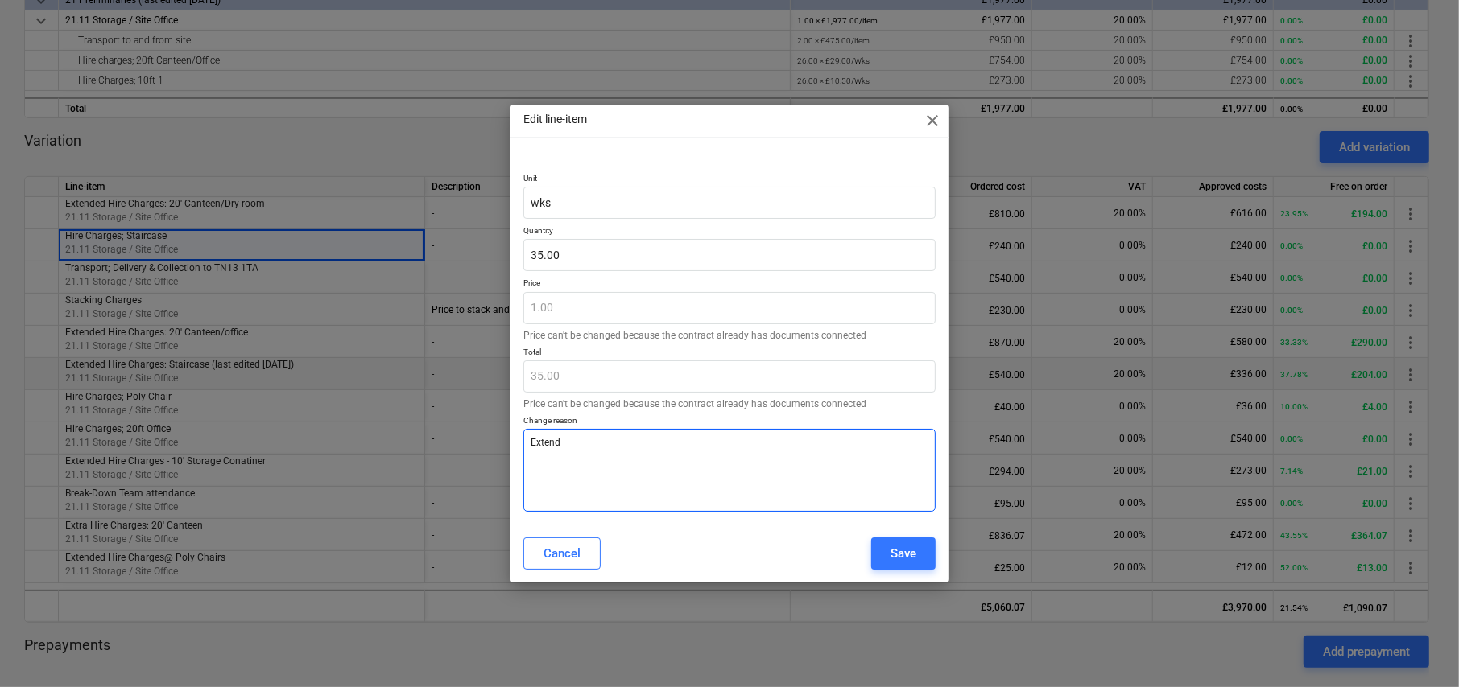
type textarea "x"
type textarea "Extende"
type textarea "x"
type textarea "Extended"
type textarea "x"
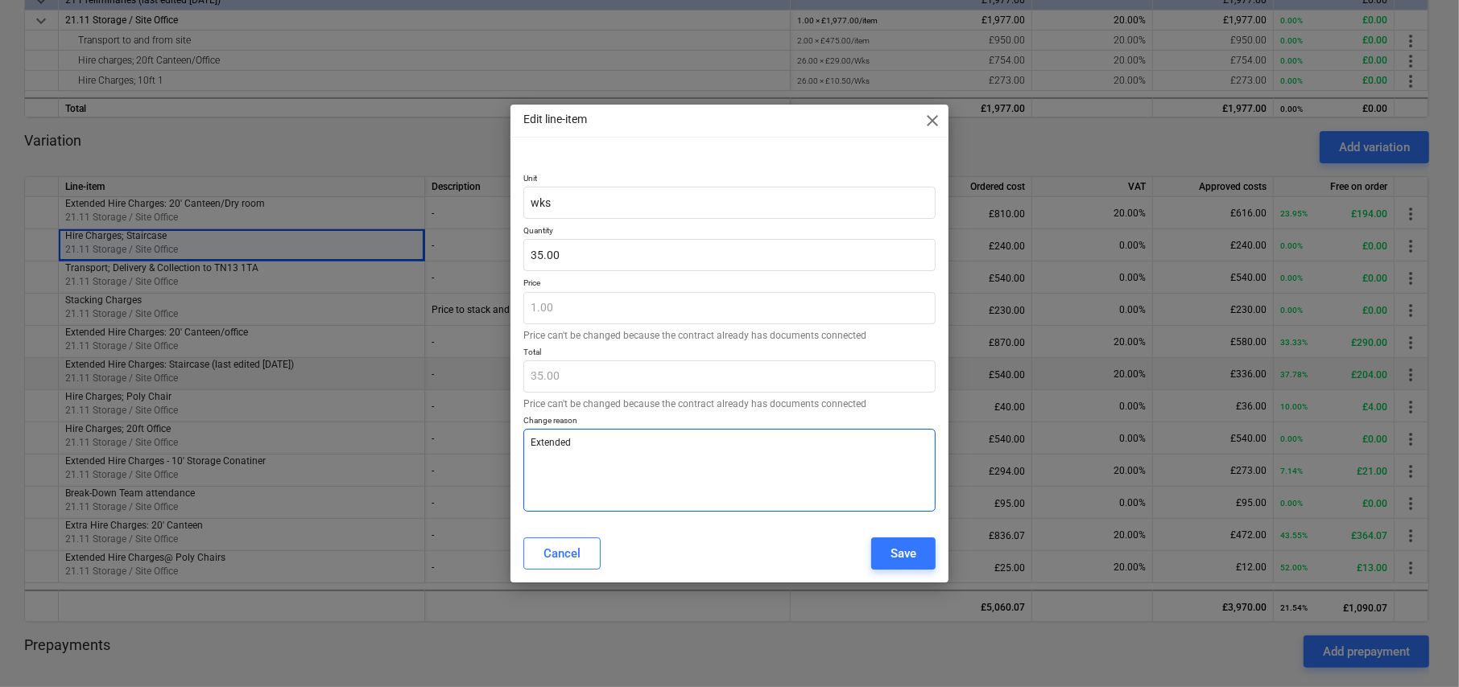
type textarea "Extended"
type textarea "x"
type textarea "Extended h"
type textarea "x"
type textarea "Extended hi"
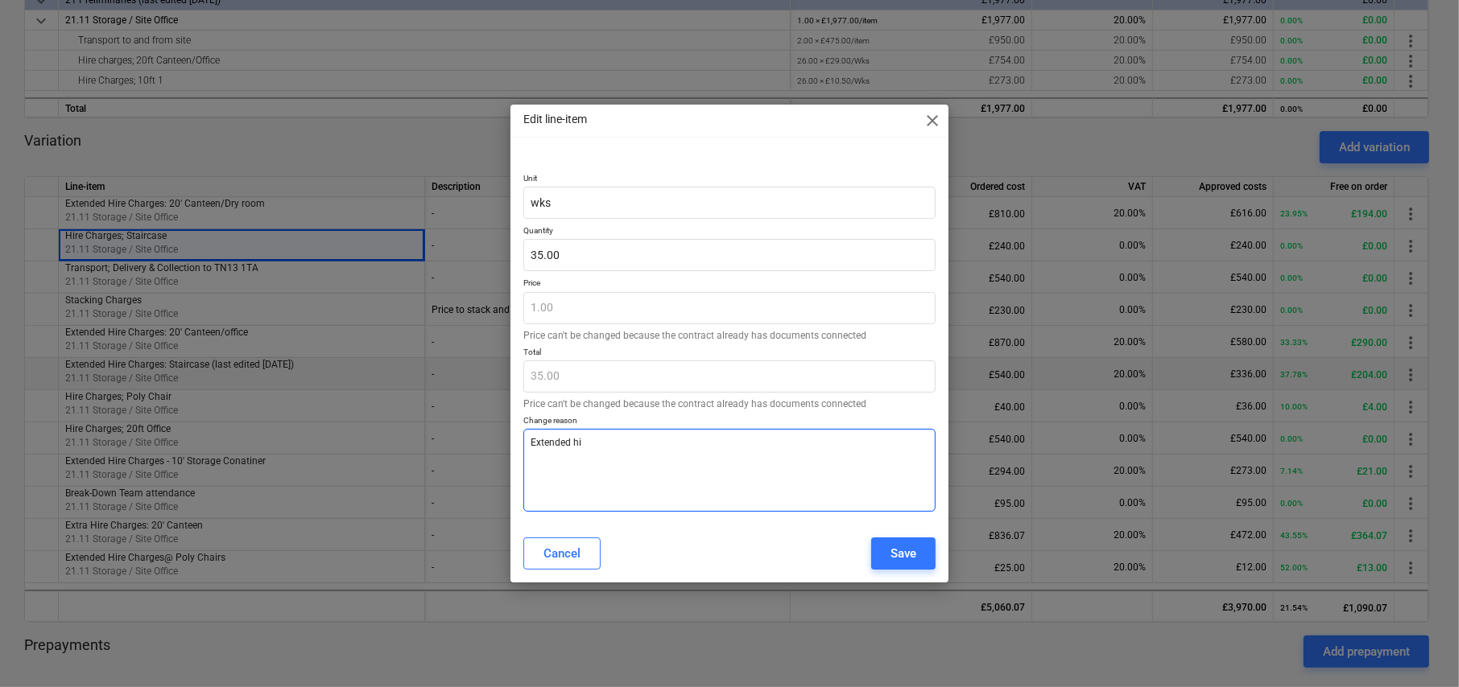
type textarea "x"
type textarea "Extended hir"
type textarea "x"
type textarea "Extended hire"
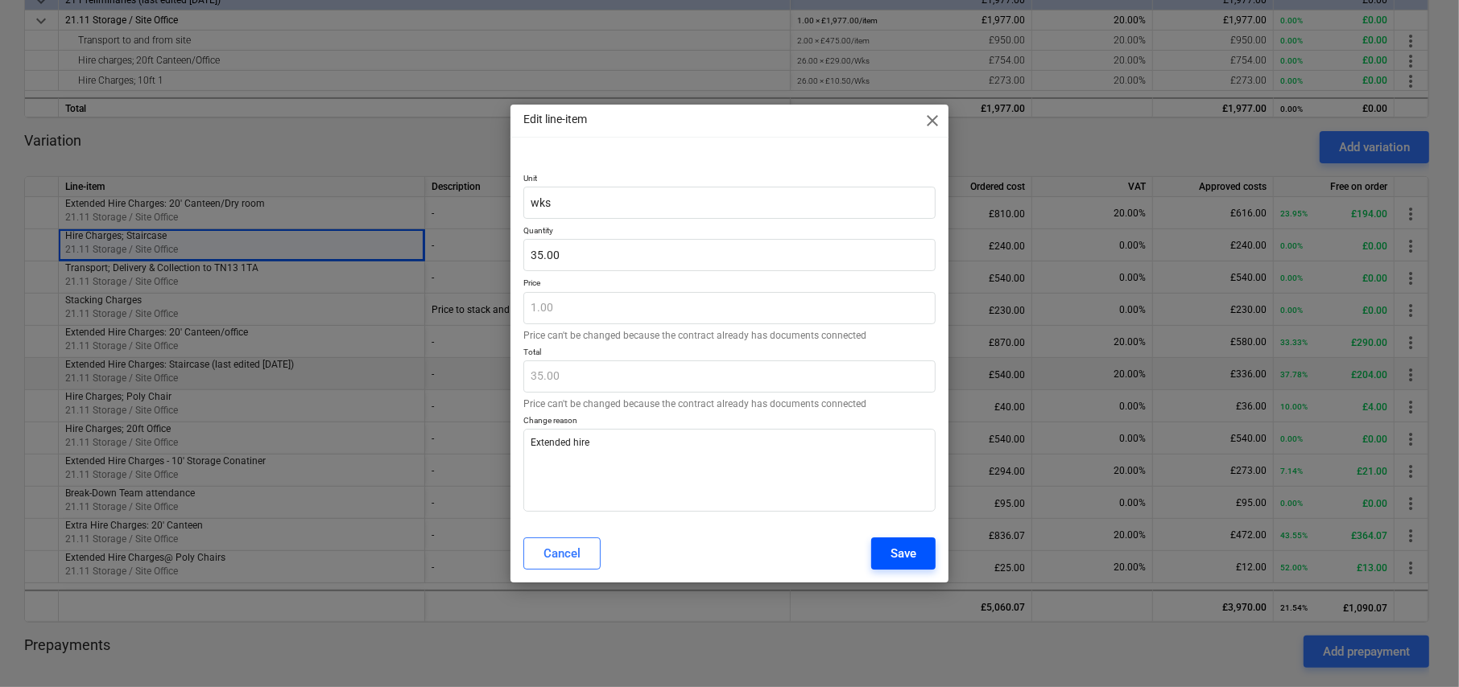
click at [921, 555] on button "Save" at bounding box center [903, 554] width 64 height 32
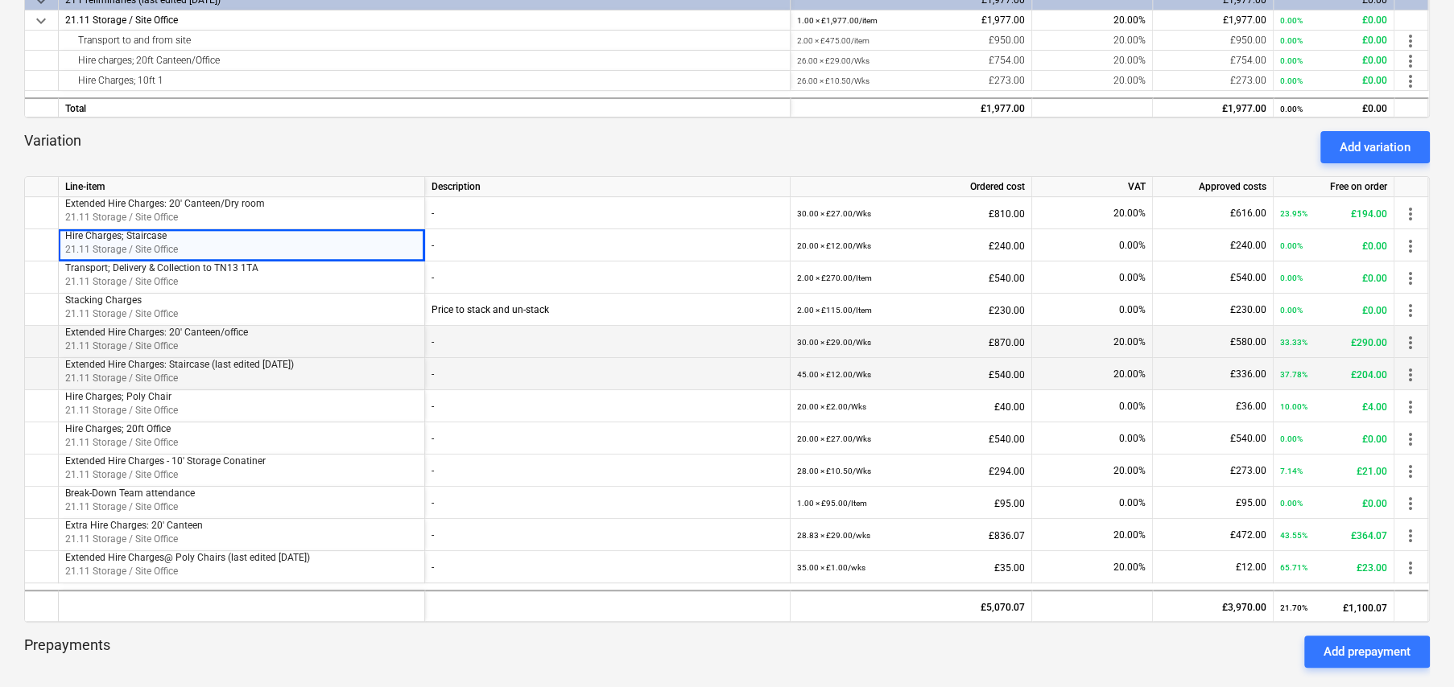
click at [1410, 340] on span "more_vert" at bounding box center [1410, 342] width 19 height 19
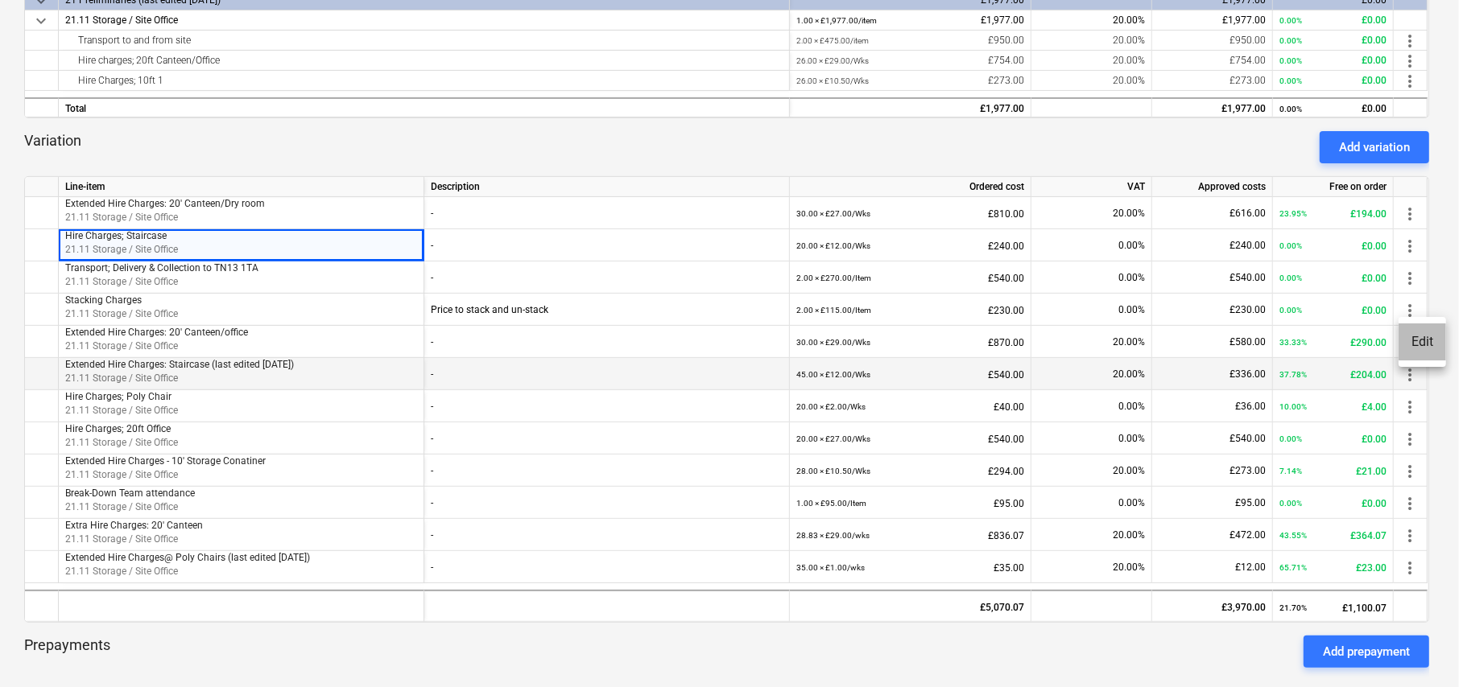
click at [1434, 339] on li "Edit" at bounding box center [1421, 342] width 47 height 37
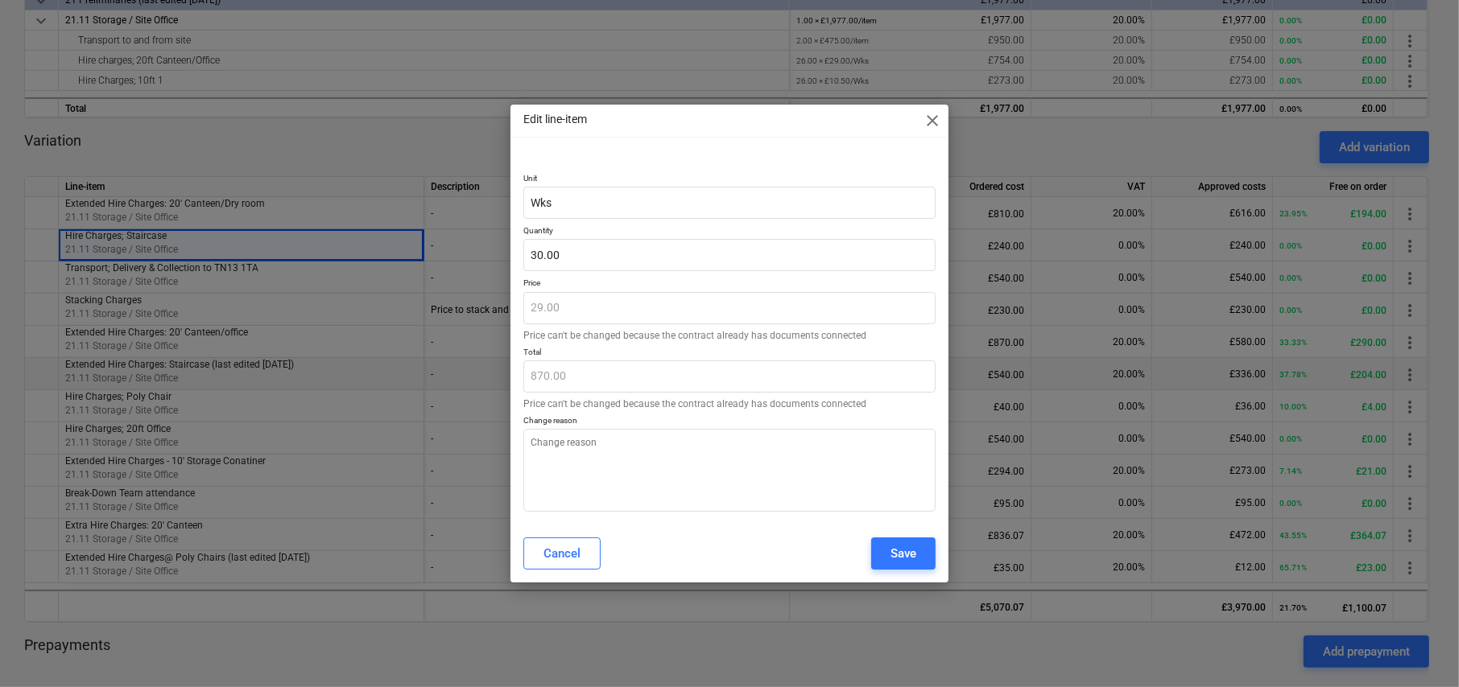
type textarea "x"
drag, startPoint x: 581, startPoint y: 237, endPoint x: 522, endPoint y: 244, distance: 59.9
click at [522, 244] on div "Unit Wks Quantity 30.00 Price 29.00 Price can't be changed because the contract…" at bounding box center [729, 339] width 438 height 371
type input "30"
click at [542, 254] on input "30" at bounding box center [729, 255] width 412 height 32
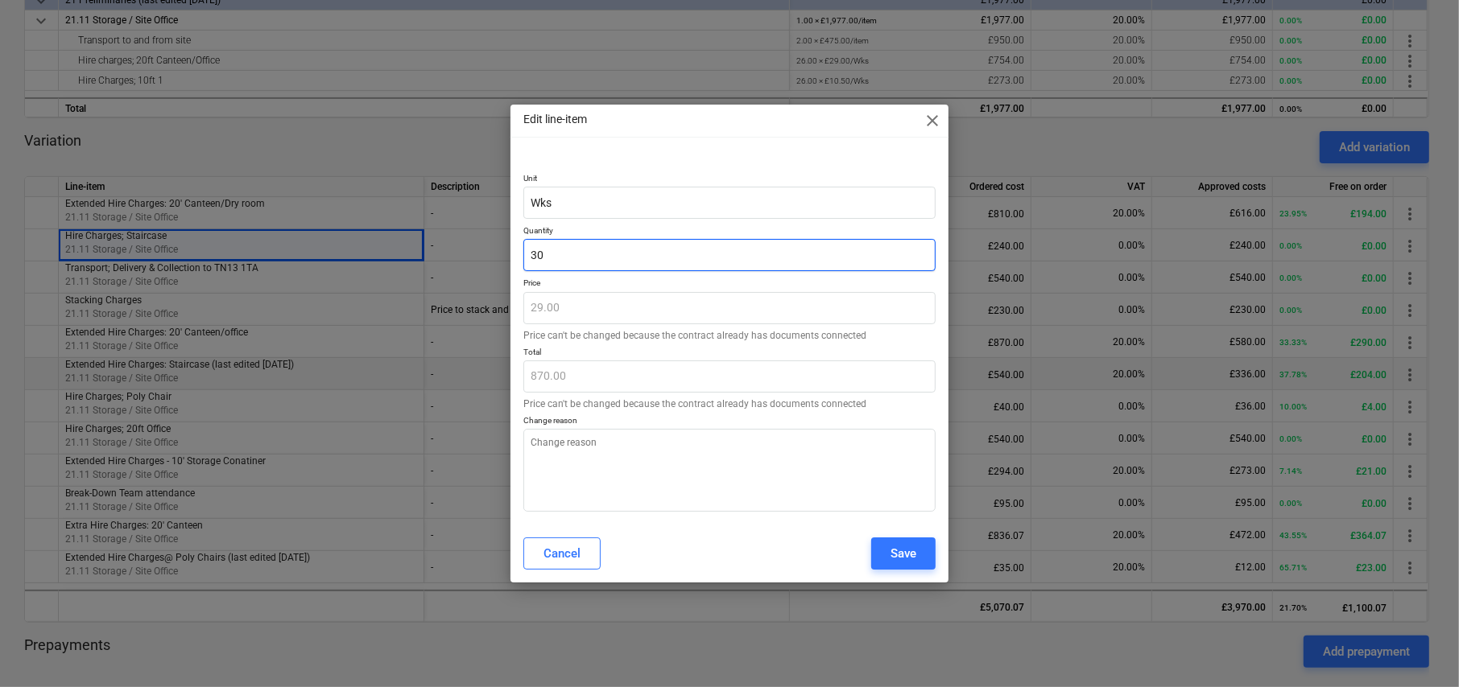
click at [542, 254] on input "30" at bounding box center [729, 255] width 412 height 32
type textarea "x"
type input "4"
type input "116.00"
type textarea "x"
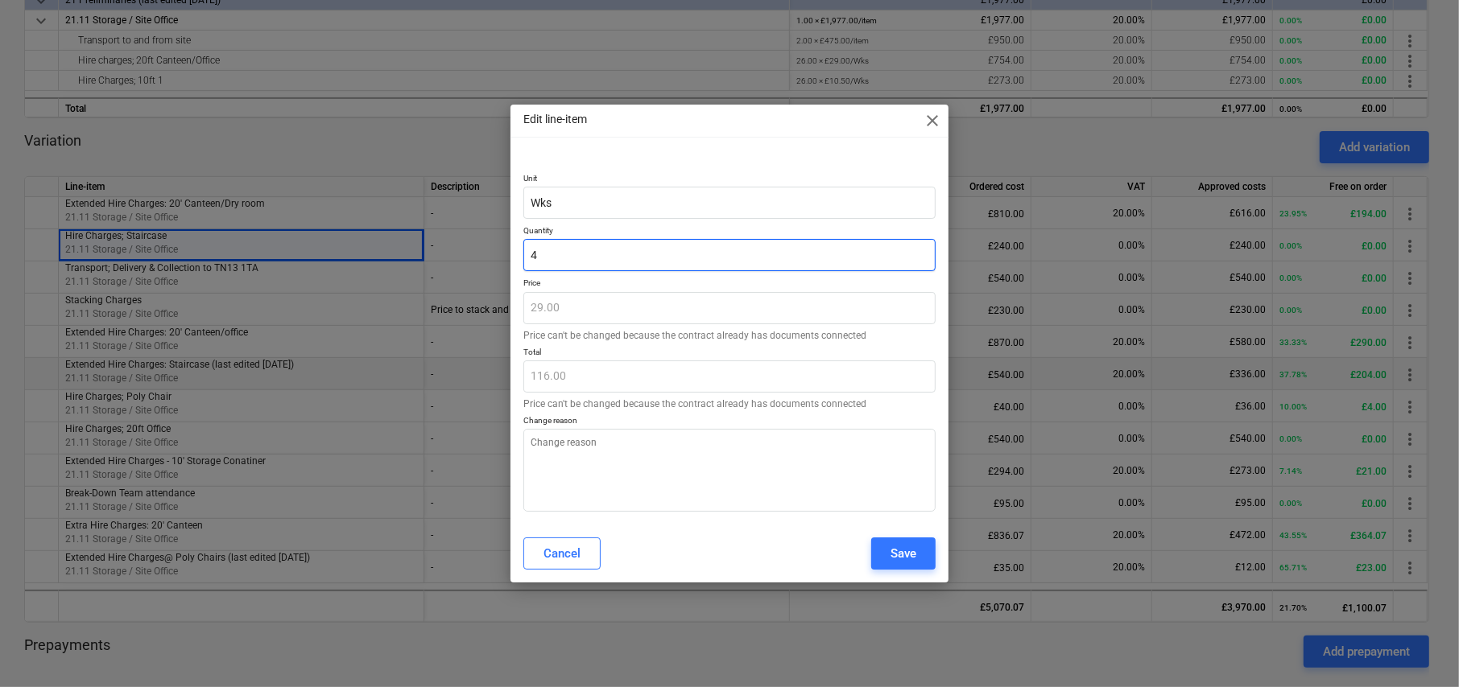
type input "40"
type input "1,160.00"
type input "40"
type textarea "x"
type input "40.00"
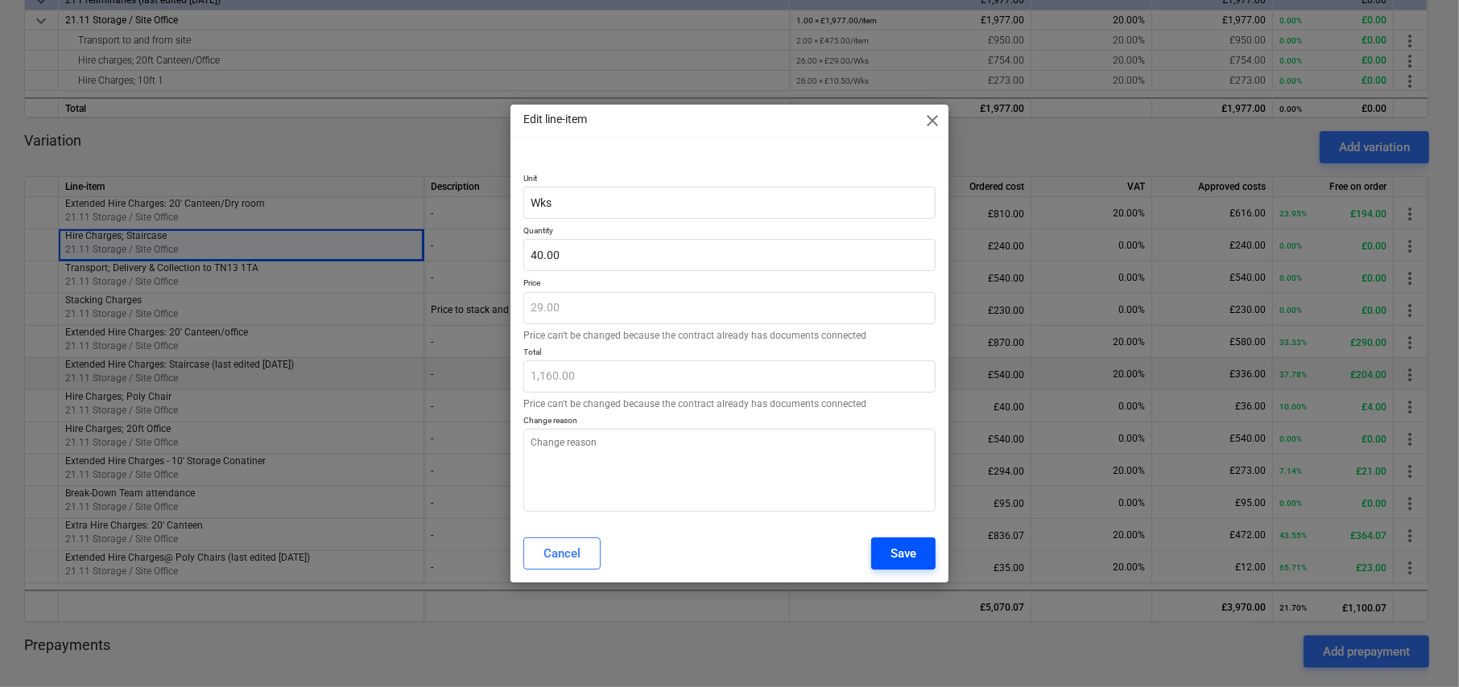
click at [894, 547] on div "Save" at bounding box center [903, 553] width 26 height 21
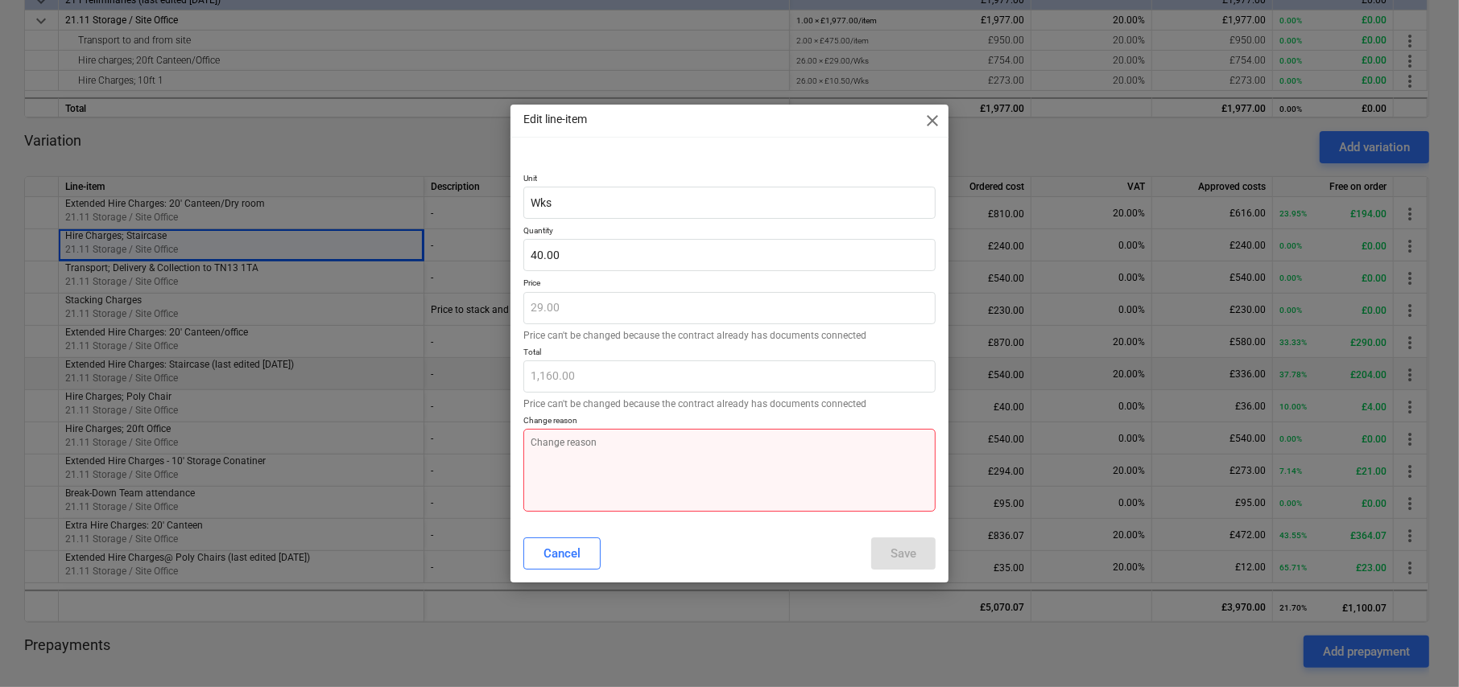
click at [662, 482] on textarea at bounding box center [729, 470] width 412 height 83
type textarea "x"
type textarea "e"
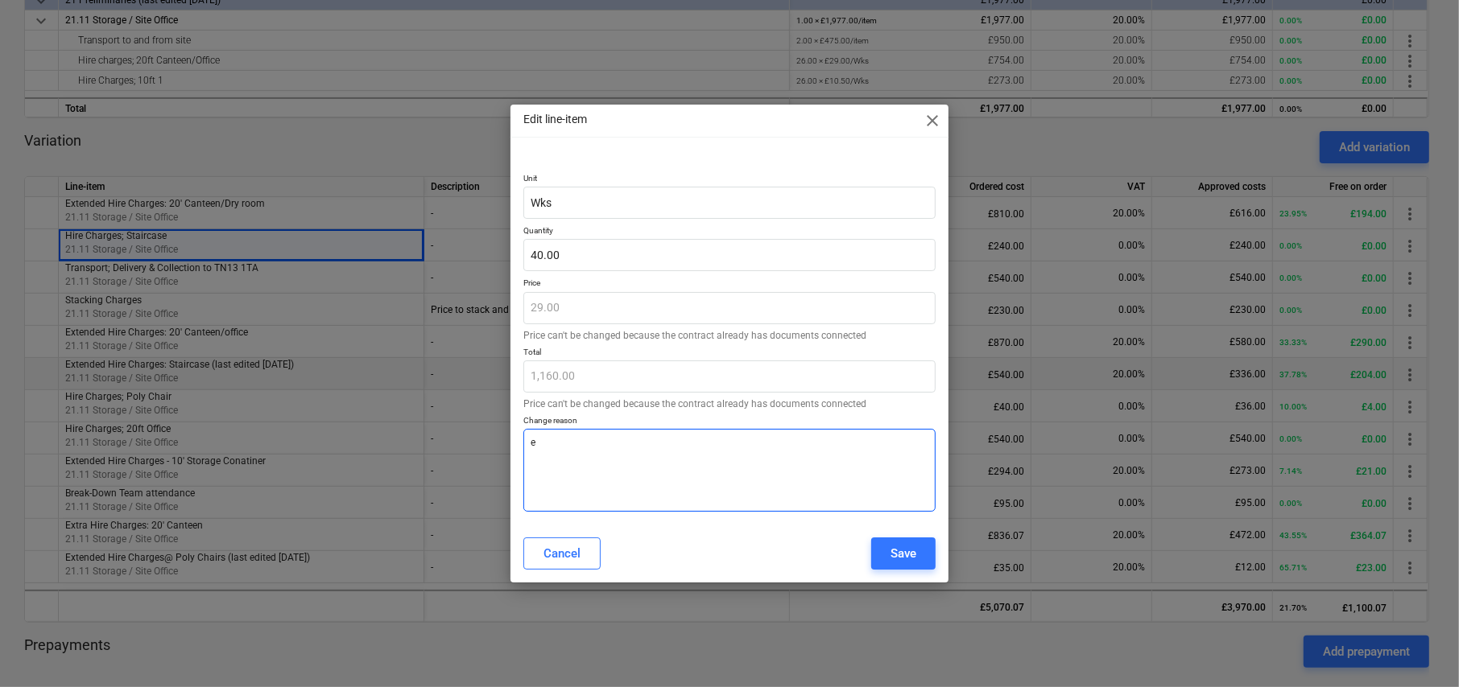
type textarea "x"
type textarea "ex"
type textarea "x"
type textarea "ext"
type textarea "x"
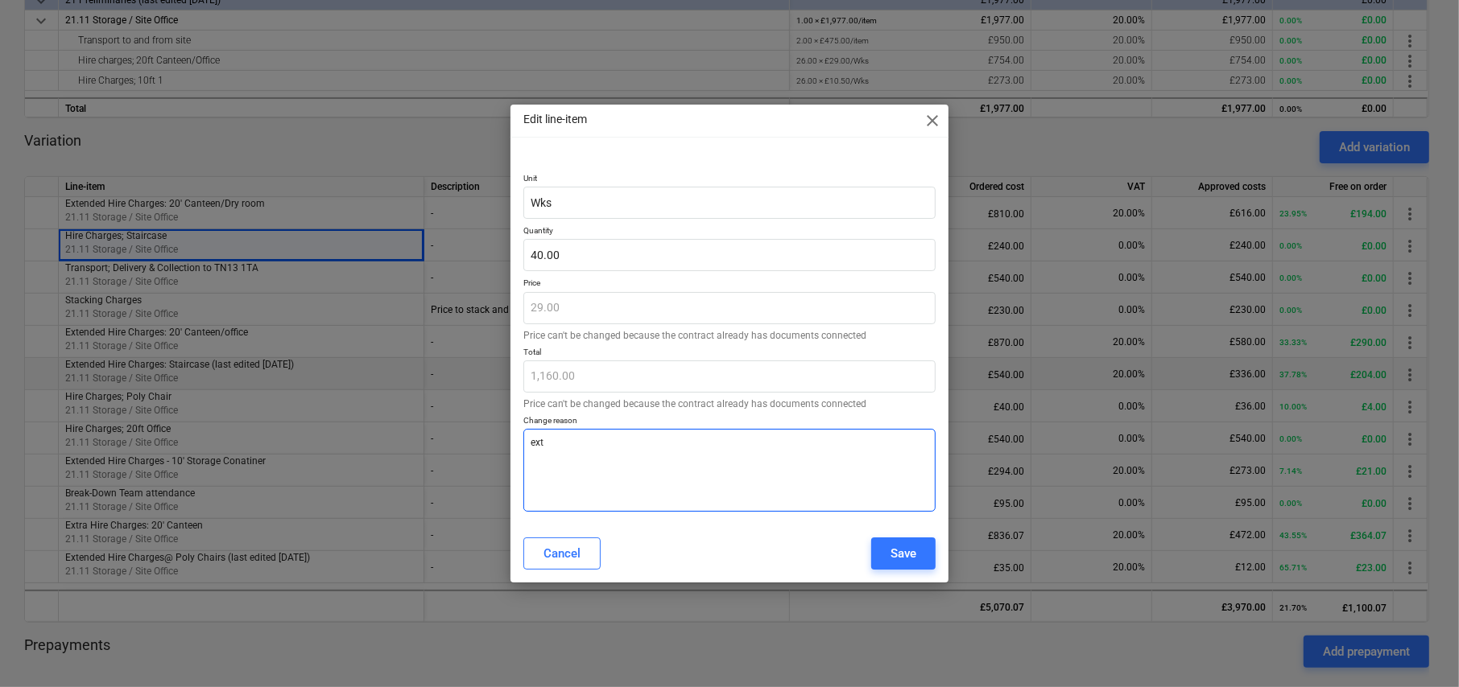
type textarea "exte"
type textarea "x"
type textarea "exten"
type textarea "x"
type textarea "extend"
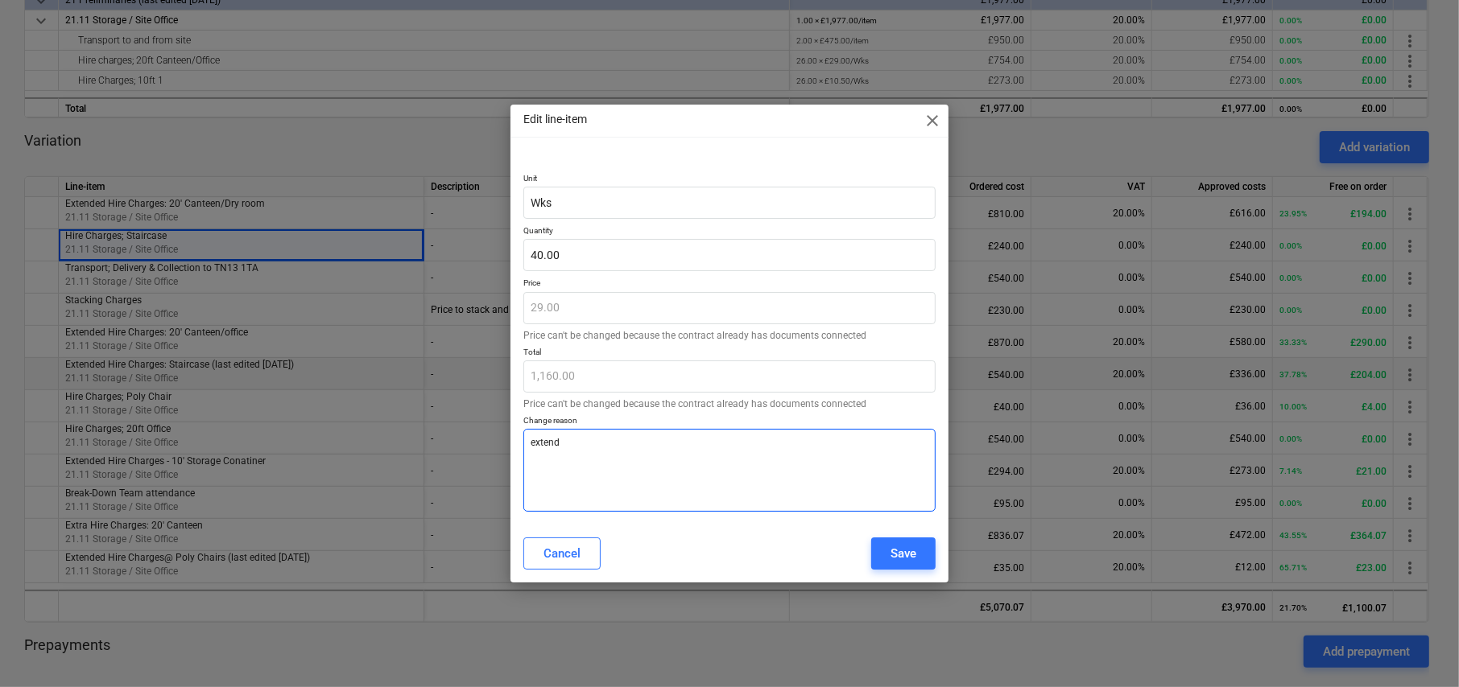
type textarea "x"
type textarea "extende"
type textarea "x"
type textarea "extended"
type textarea "x"
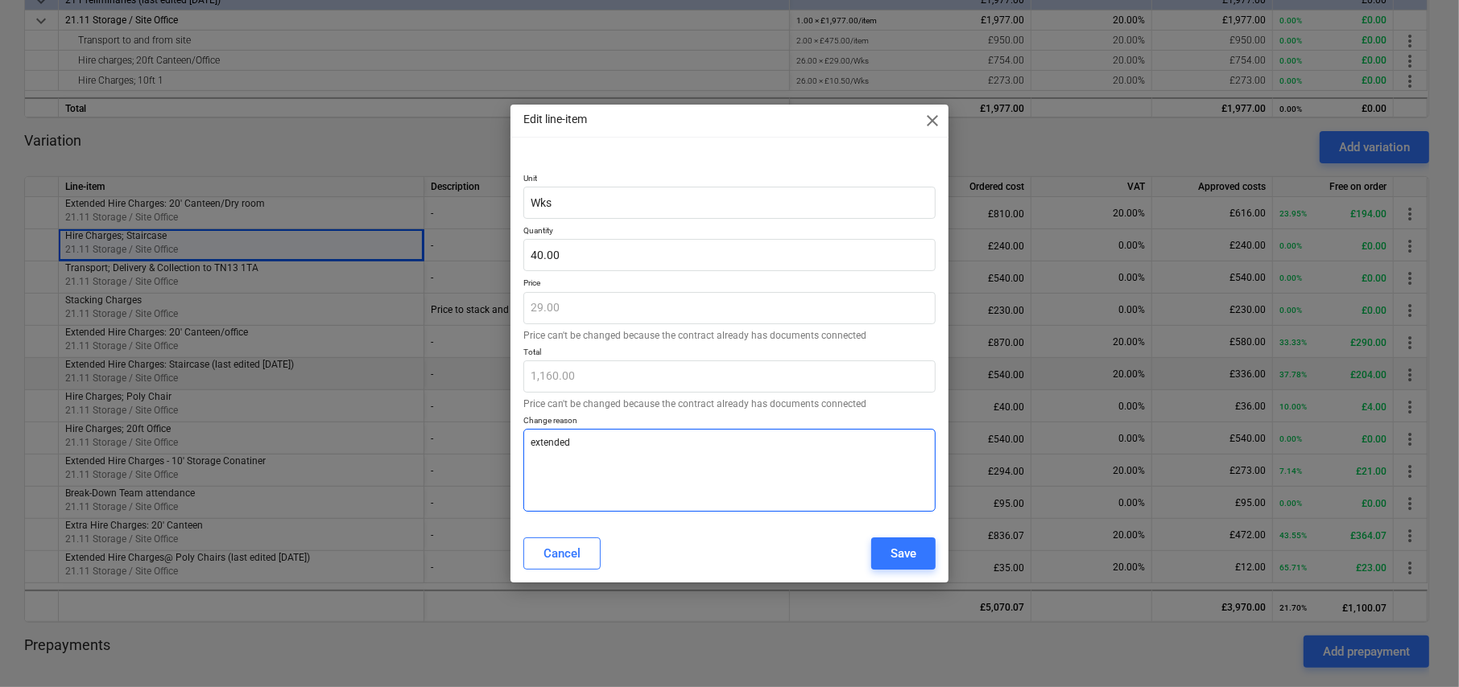
type textarea "extended"
type textarea "x"
type textarea "extended h"
type textarea "x"
type textarea "extended hi"
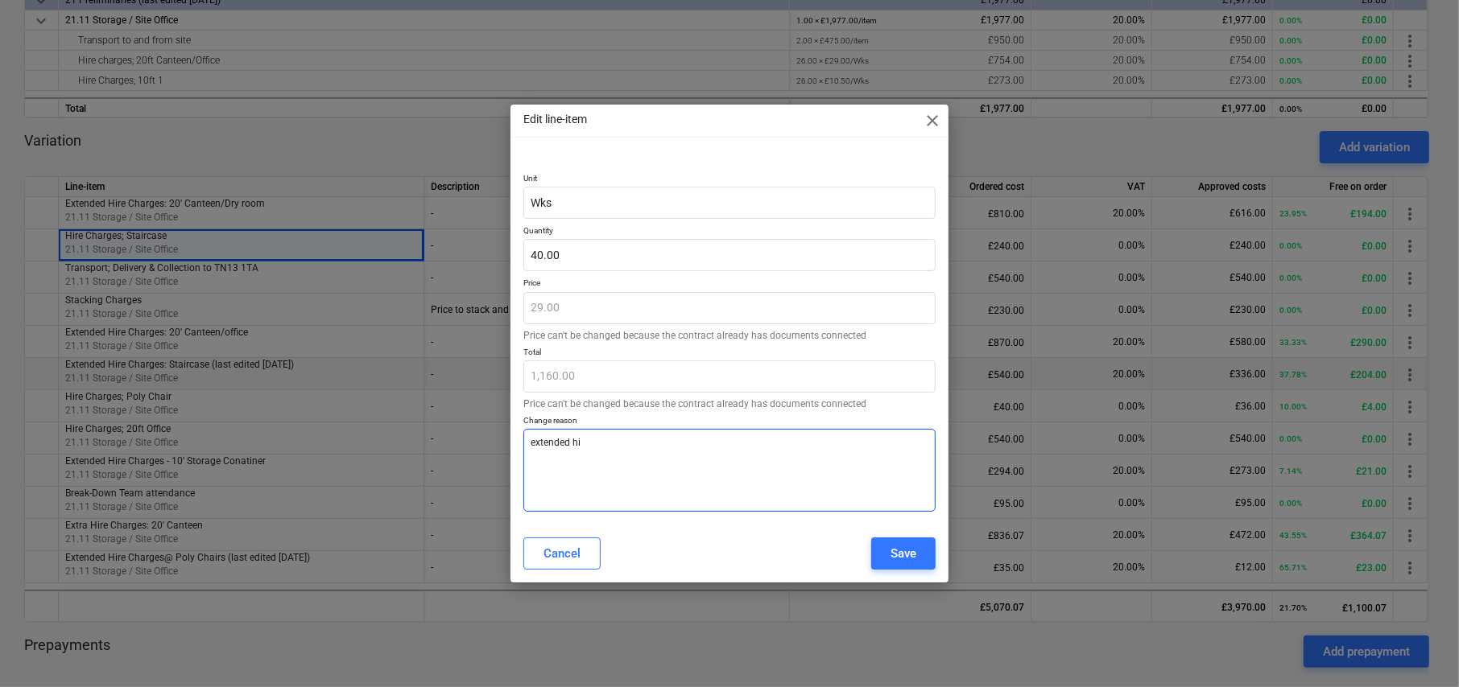
type textarea "x"
type textarea "extended hir"
type textarea "x"
type textarea "extended hire"
click at [900, 551] on div "Save" at bounding box center [903, 553] width 26 height 21
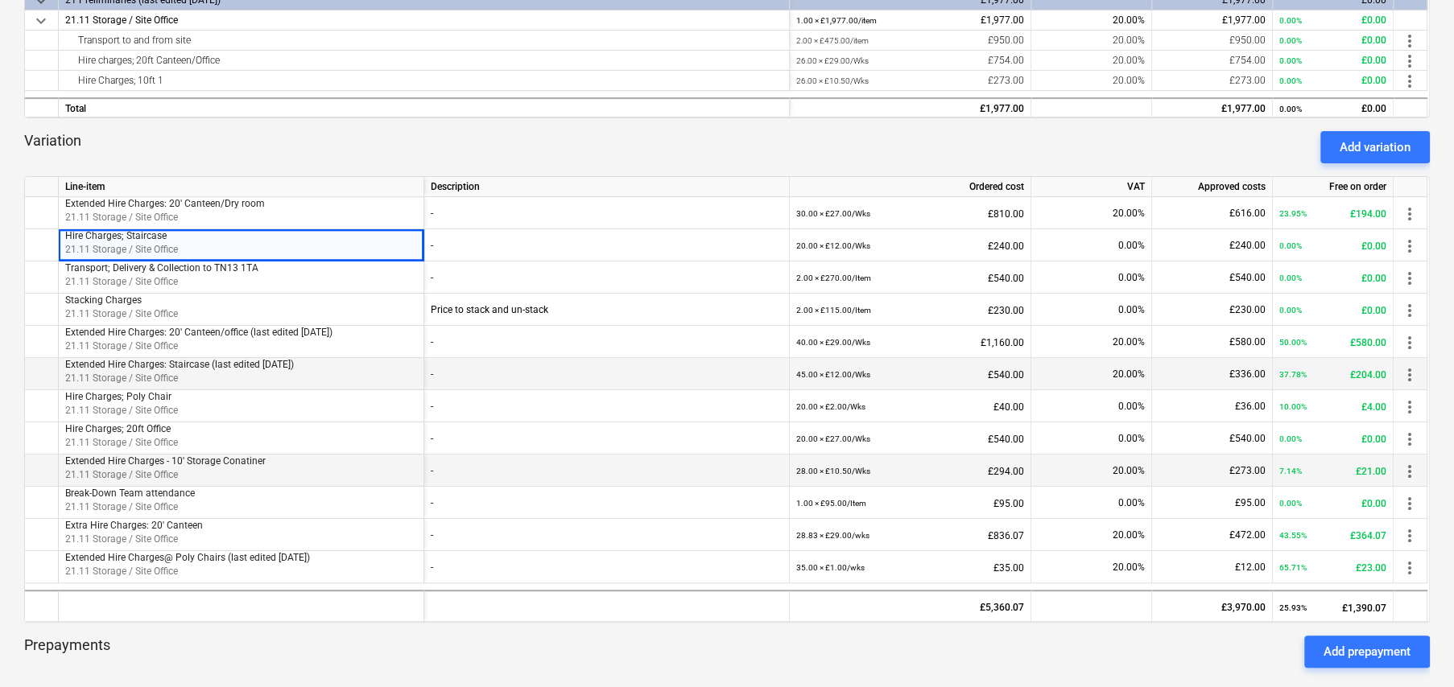
click at [1410, 470] on span "more_vert" at bounding box center [1409, 471] width 19 height 19
click at [1410, 470] on li "Edit" at bounding box center [1421, 470] width 47 height 37
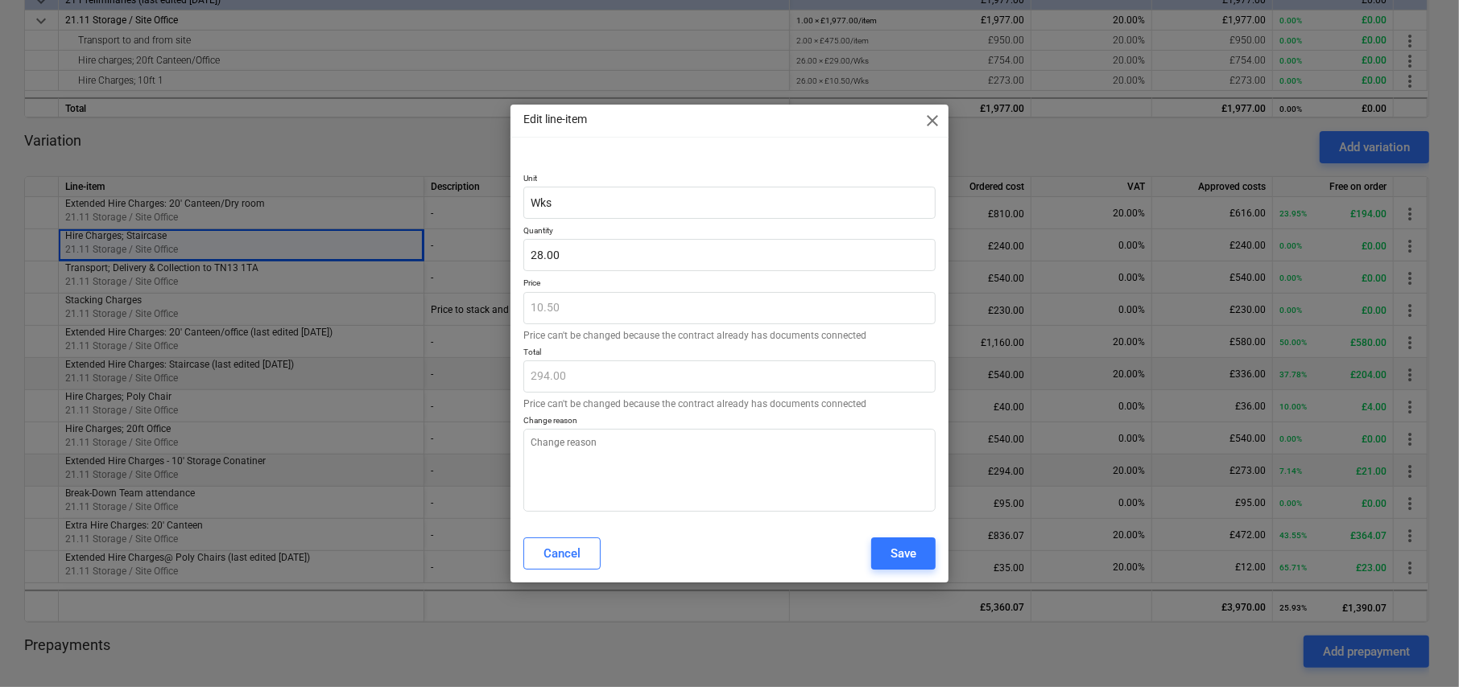
type textarea "x"
type input "28"
click at [585, 254] on input "28" at bounding box center [729, 255] width 412 height 32
type textarea "x"
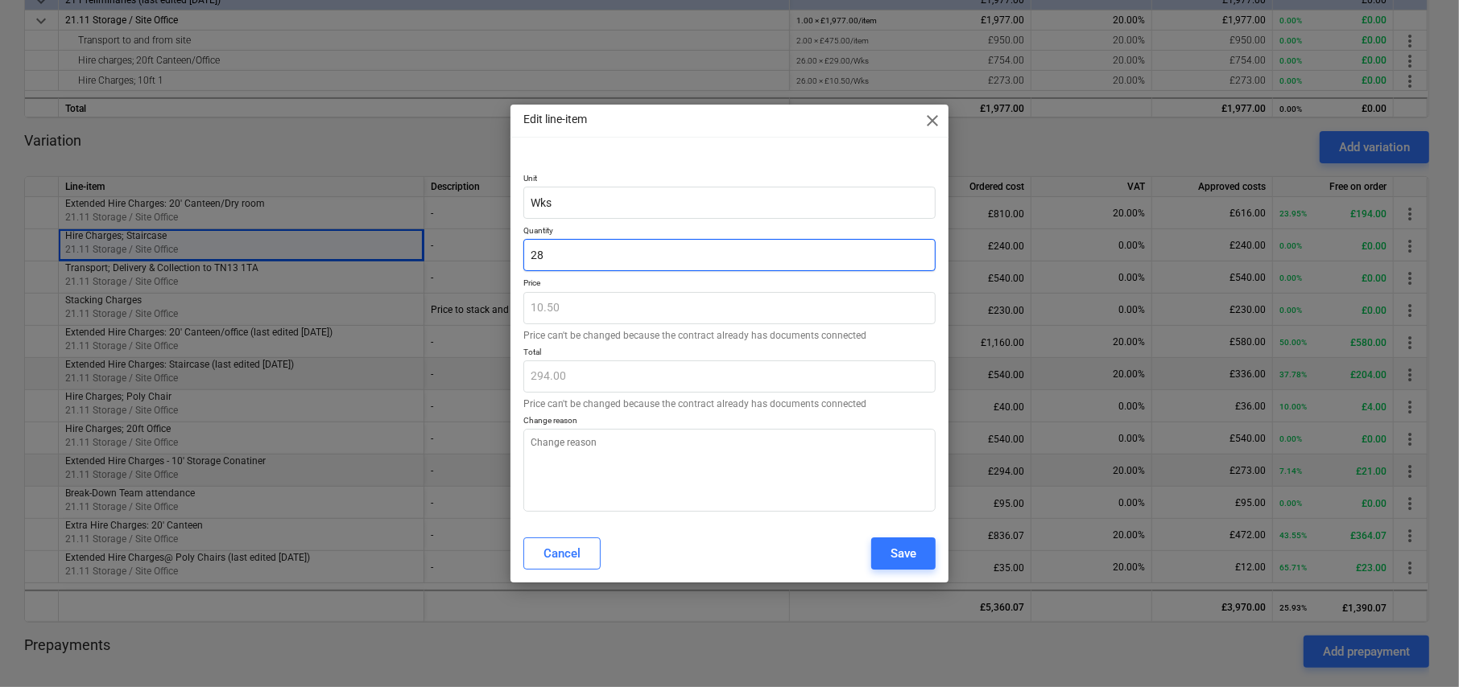
type input "3"
type input "31.50"
type textarea "x"
type input "35"
type input "367.50"
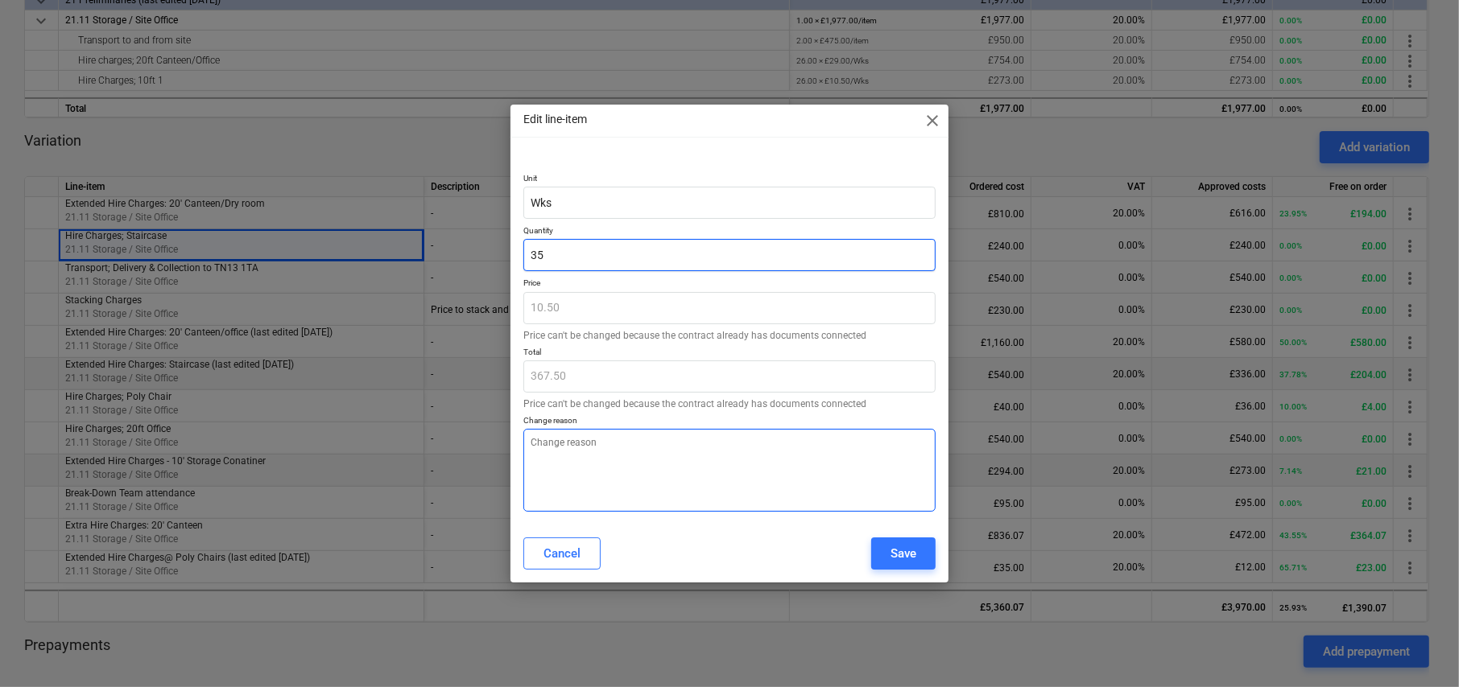
type input "35"
type textarea "x"
type input "35.00"
click at [602, 468] on textarea at bounding box center [729, 470] width 412 height 83
type textarea "x"
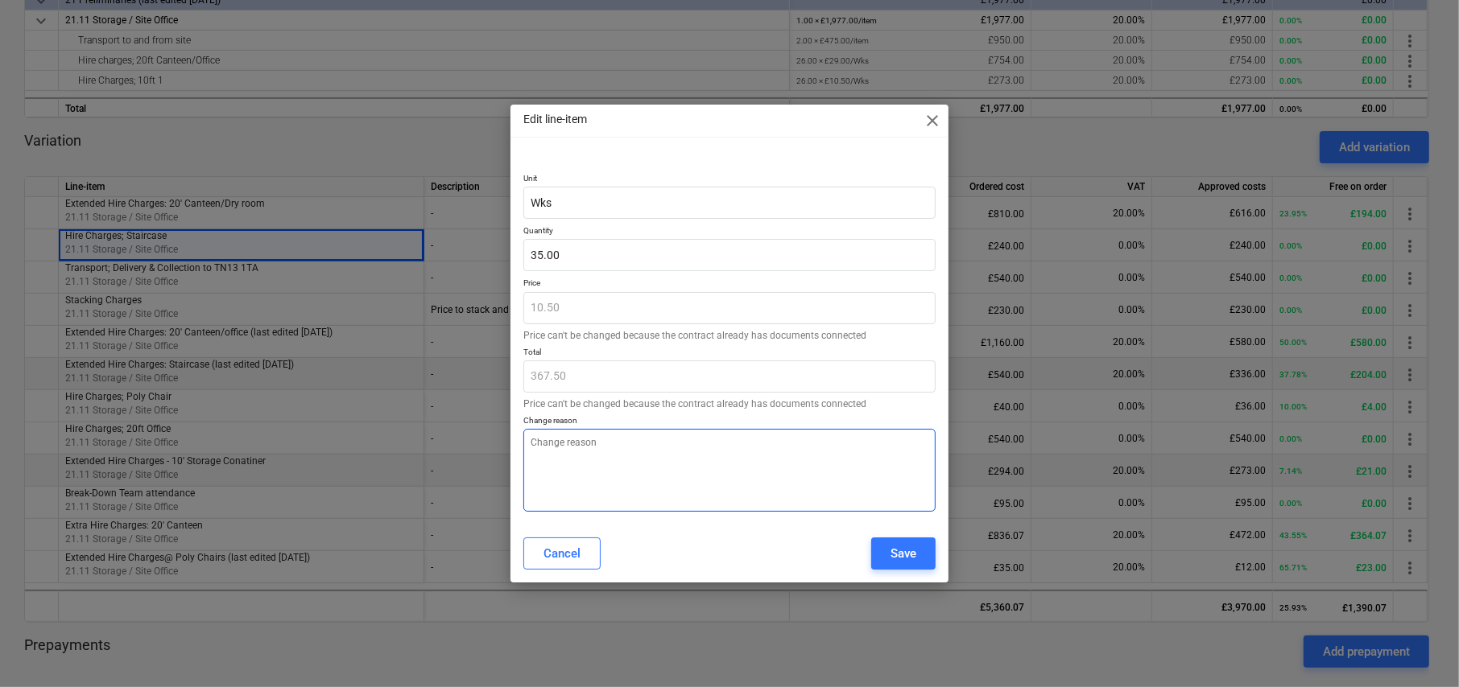
type textarea "e"
type textarea "x"
type textarea "ex"
type textarea "x"
type textarea "ext"
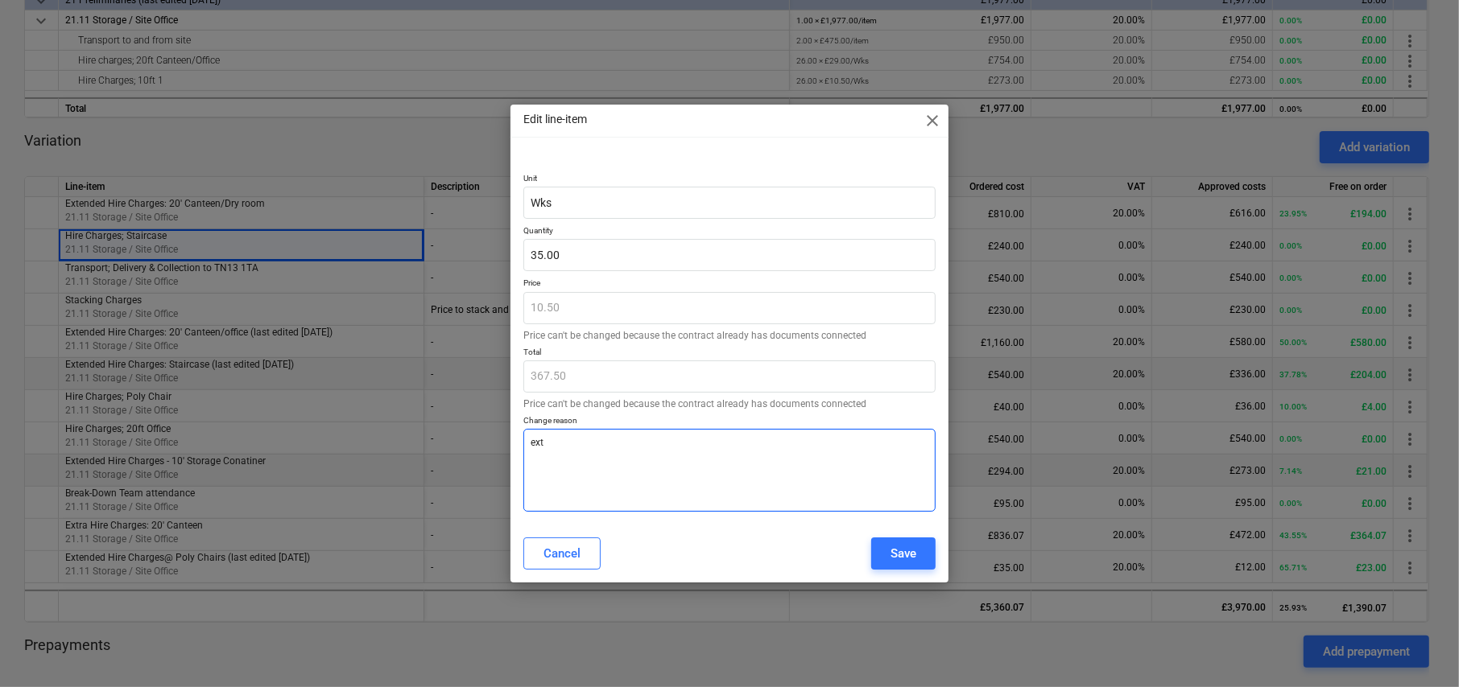
type textarea "x"
type textarea "extn"
type textarea "x"
type textarea "ext"
type textarea "x"
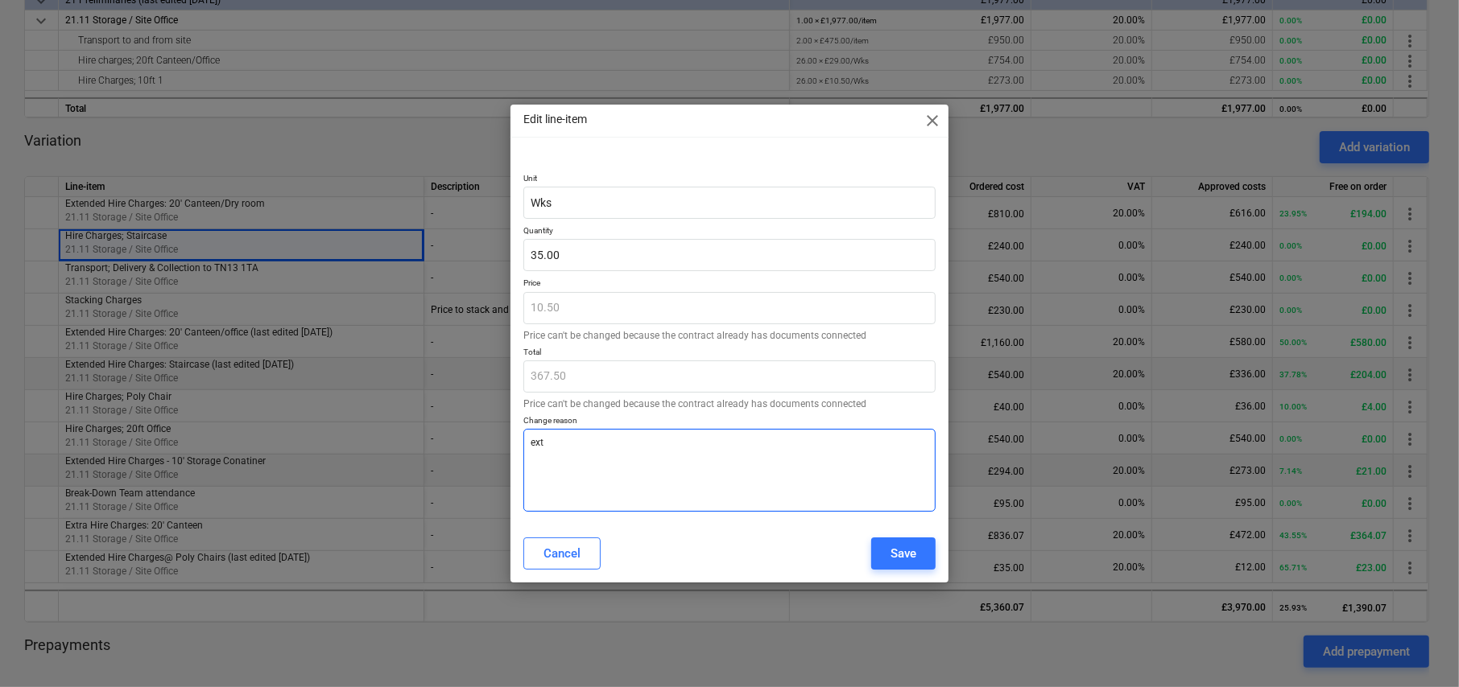
type textarea "exte"
type textarea "x"
type textarea "exten"
type textarea "x"
type textarea "extend"
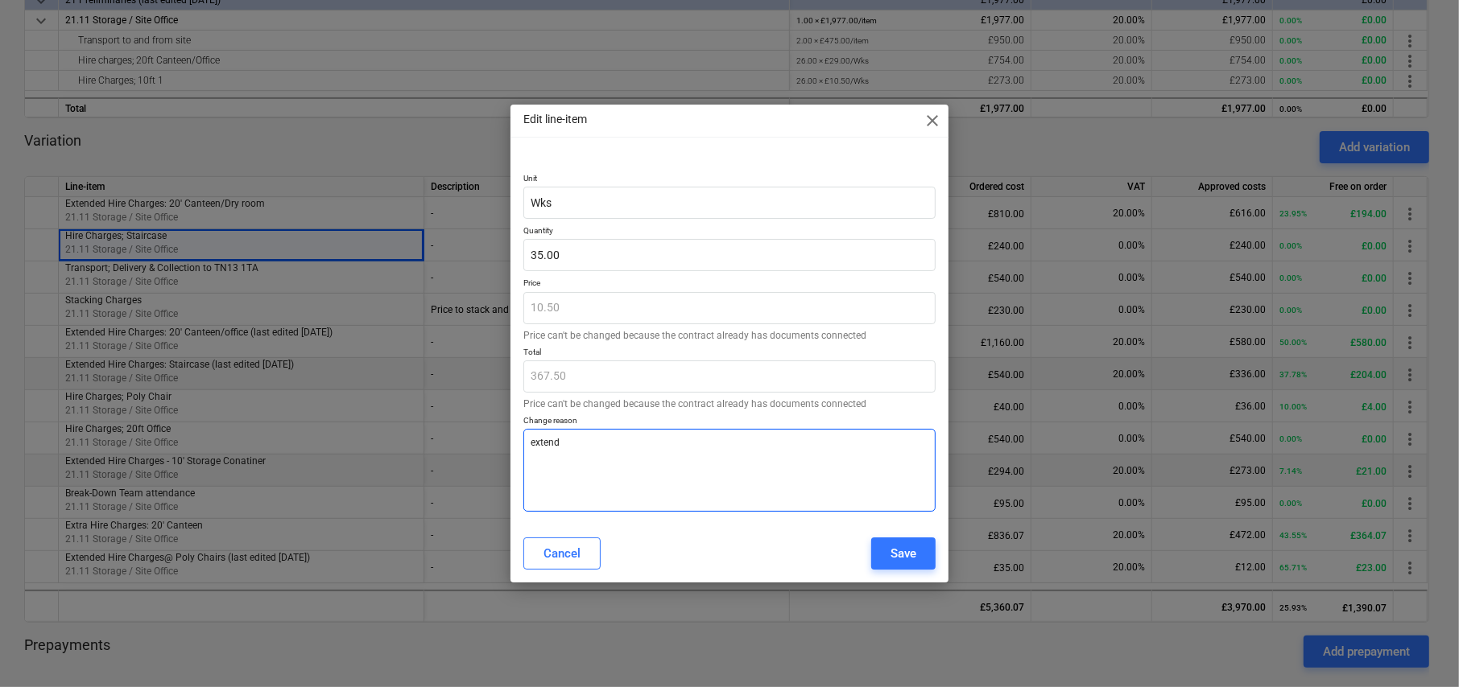
type textarea "x"
type textarea "extende"
type textarea "x"
type textarea "extended"
type textarea "x"
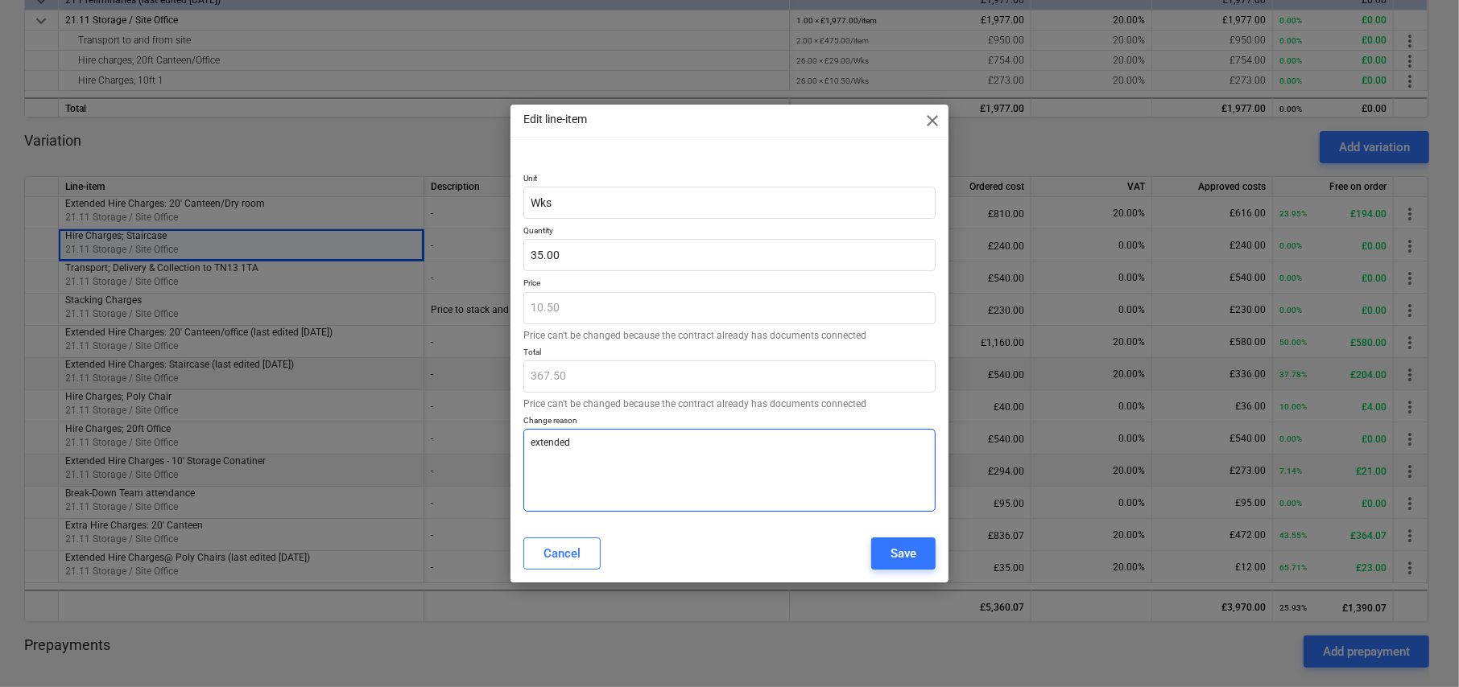
type textarea "extended"
type textarea "x"
type textarea "extended h"
type textarea "x"
type textarea "extended hi"
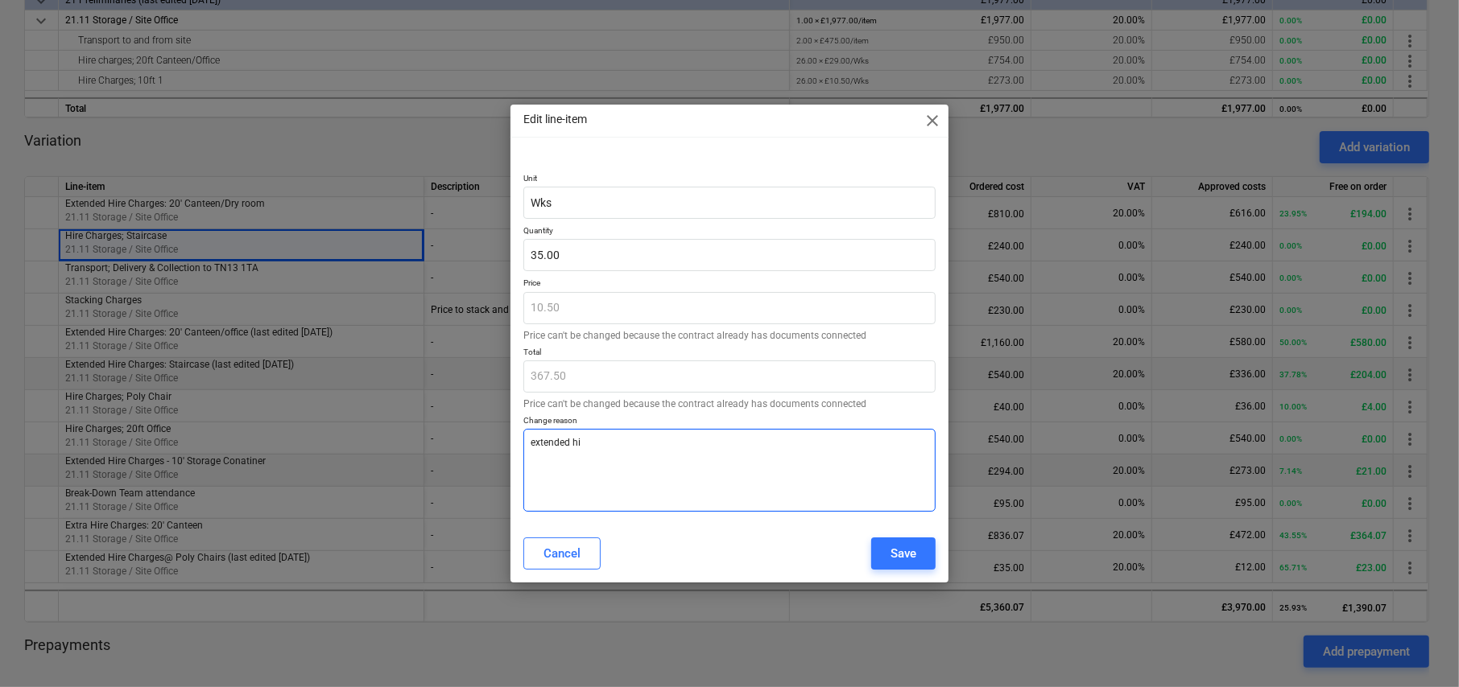
type textarea "x"
type textarea "extended hir"
type textarea "x"
type textarea "extended hire"
click at [911, 551] on div "Save" at bounding box center [903, 553] width 26 height 21
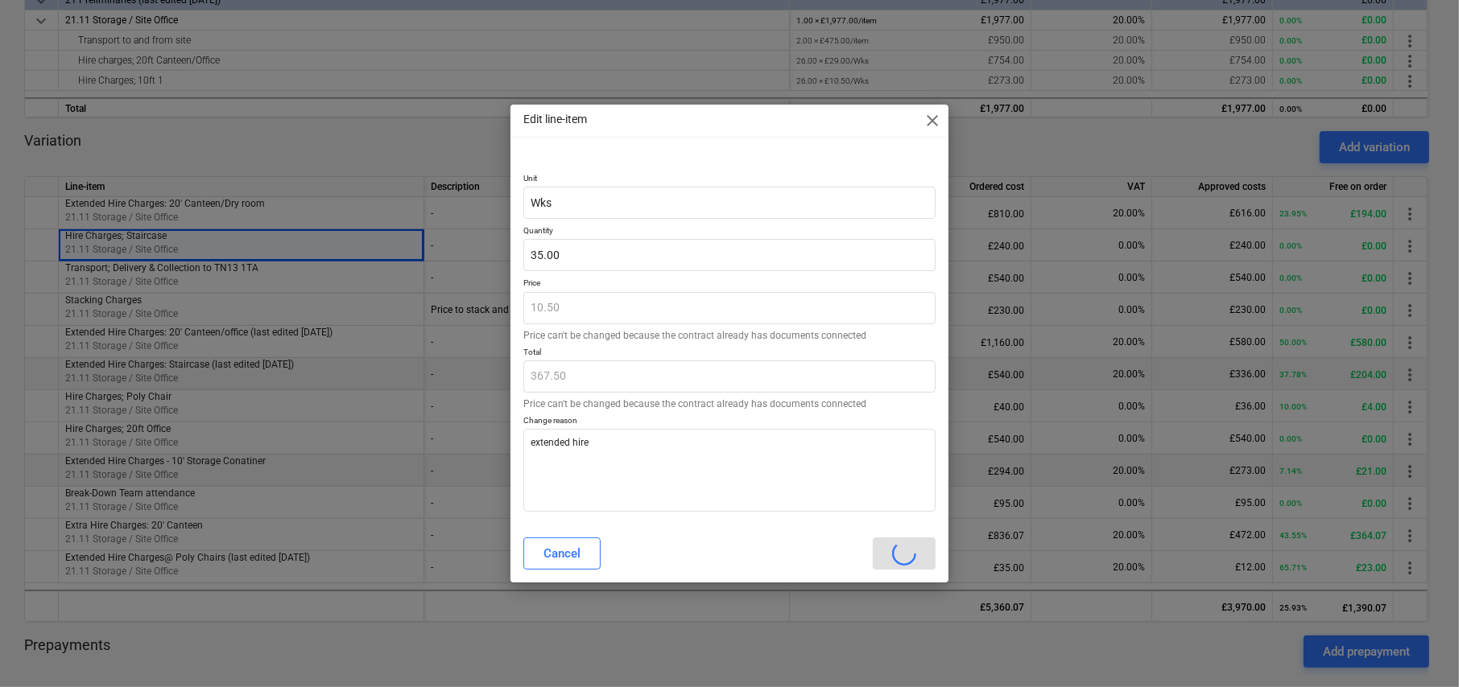
type textarea "x"
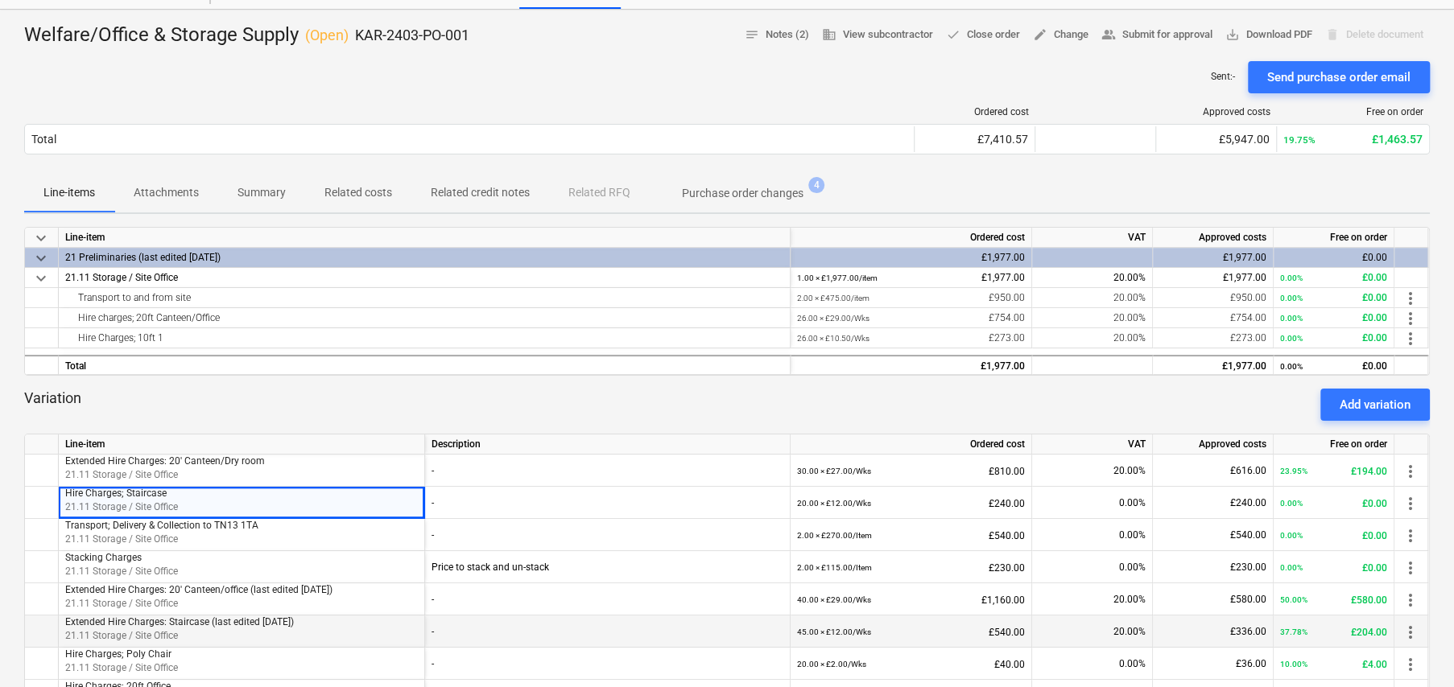
scroll to position [0, 0]
